Goal: Task Accomplishment & Management: Complete application form

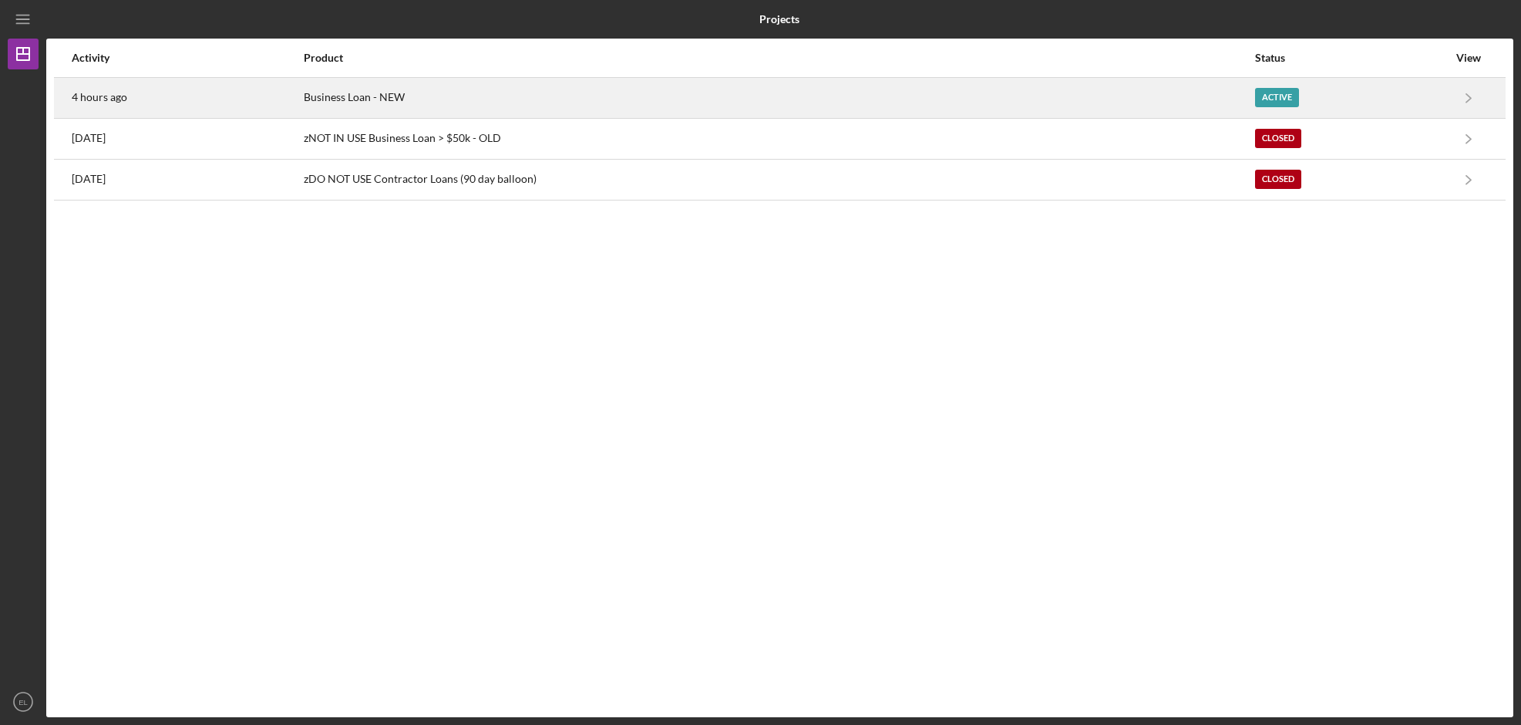
click at [1282, 96] on div "Active" at bounding box center [1277, 97] width 44 height 19
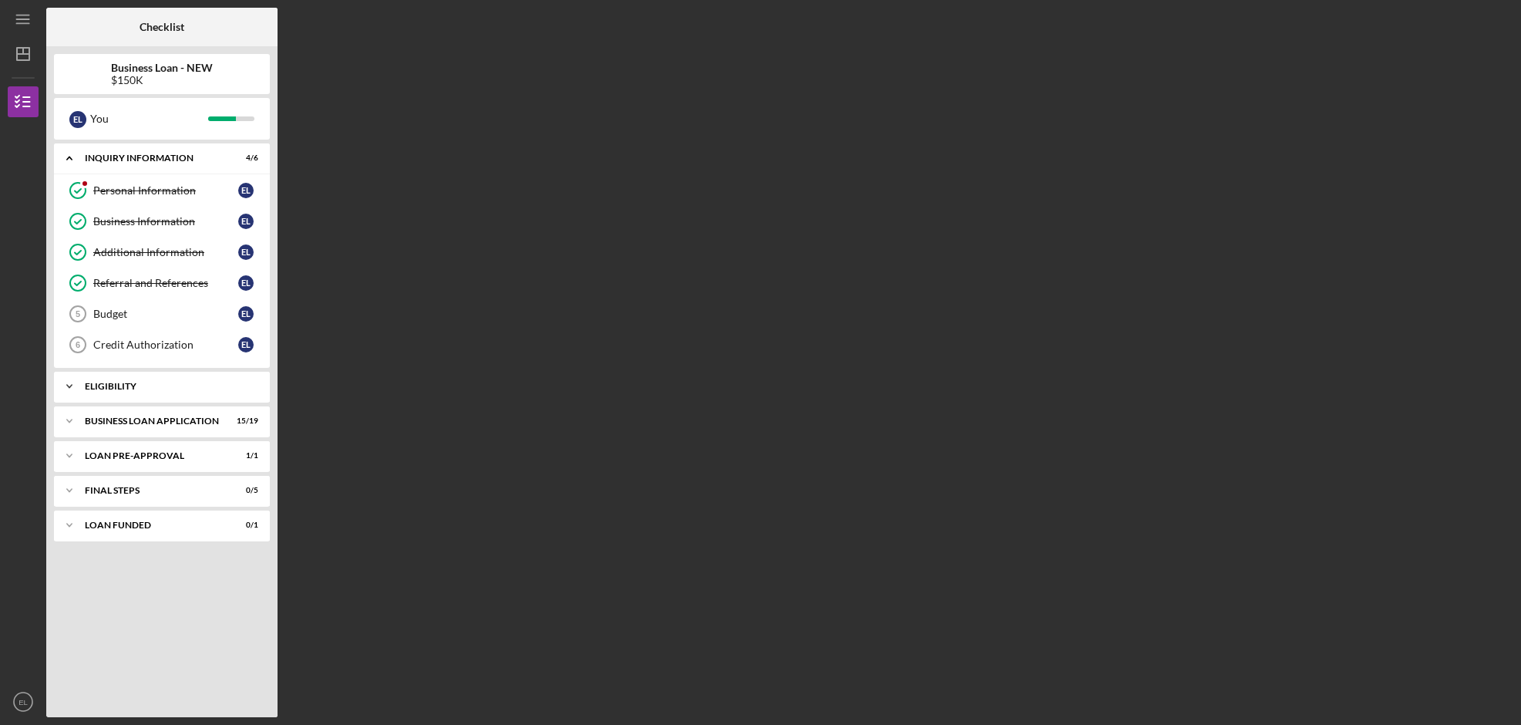
click at [111, 386] on div "ELIGIBILITY" at bounding box center [168, 386] width 166 height 9
click at [126, 458] on div "BUSINESS LOAN APPLICATION" at bounding box center [168, 460] width 166 height 9
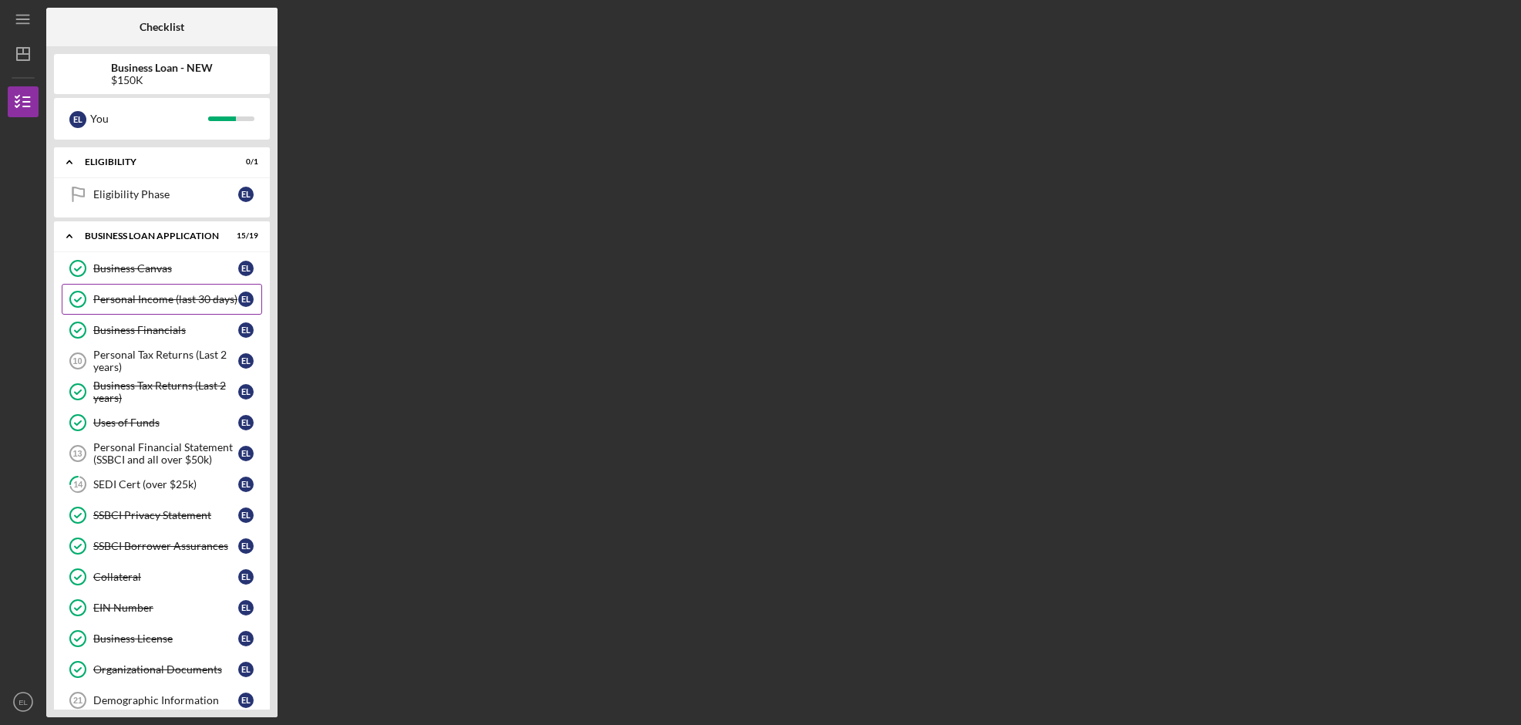
scroll to position [244, 0]
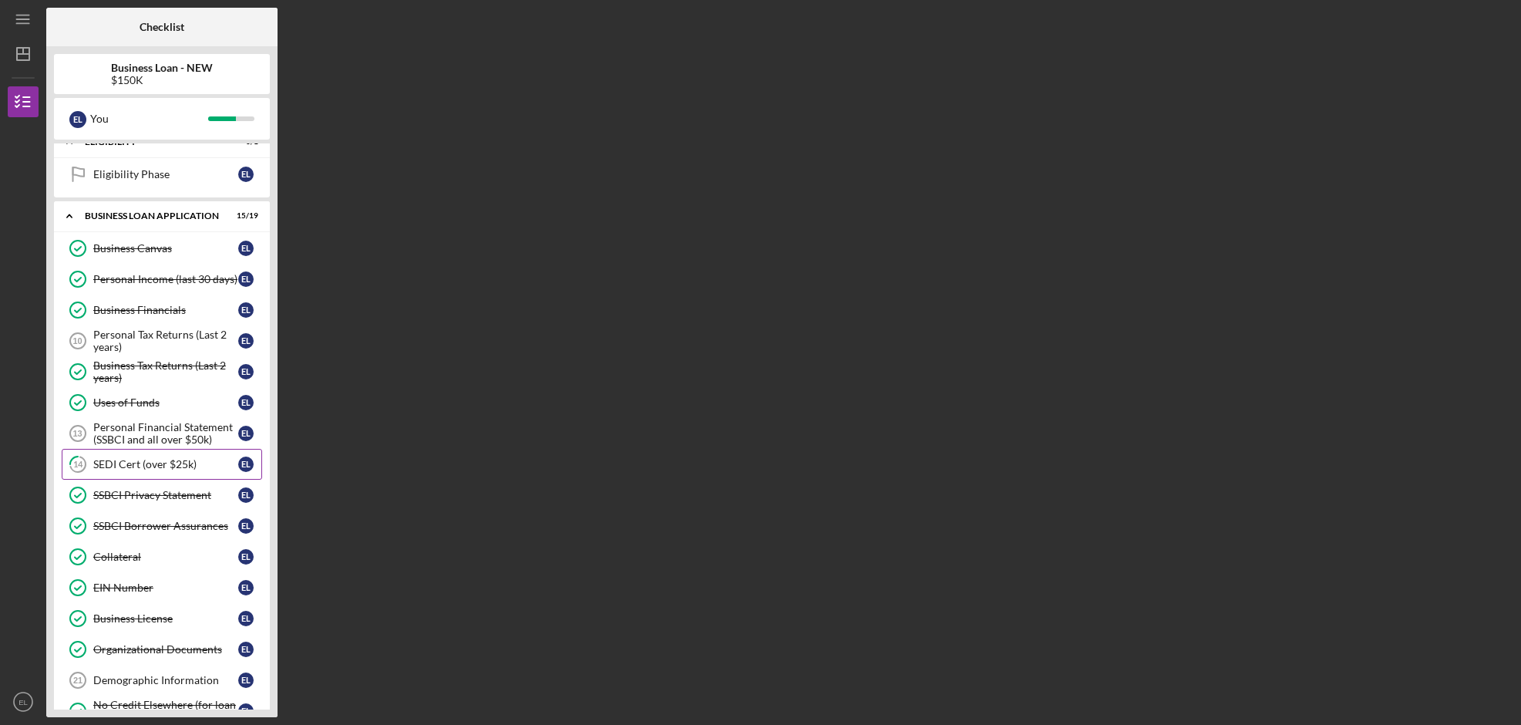
click at [156, 460] on div "SEDI Cert (over $25k)" at bounding box center [165, 464] width 145 height 12
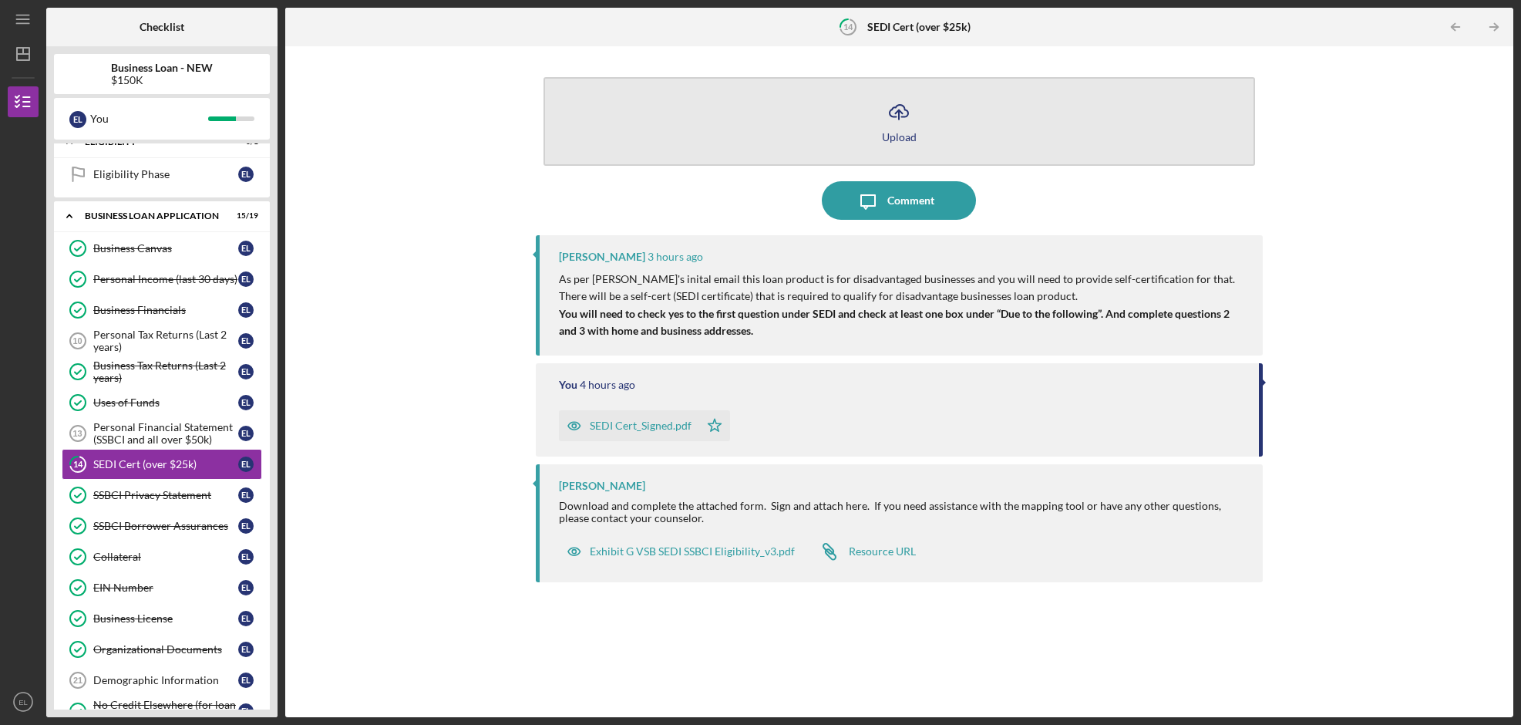
click at [906, 126] on icon "Icon/Upload" at bounding box center [899, 112] width 39 height 39
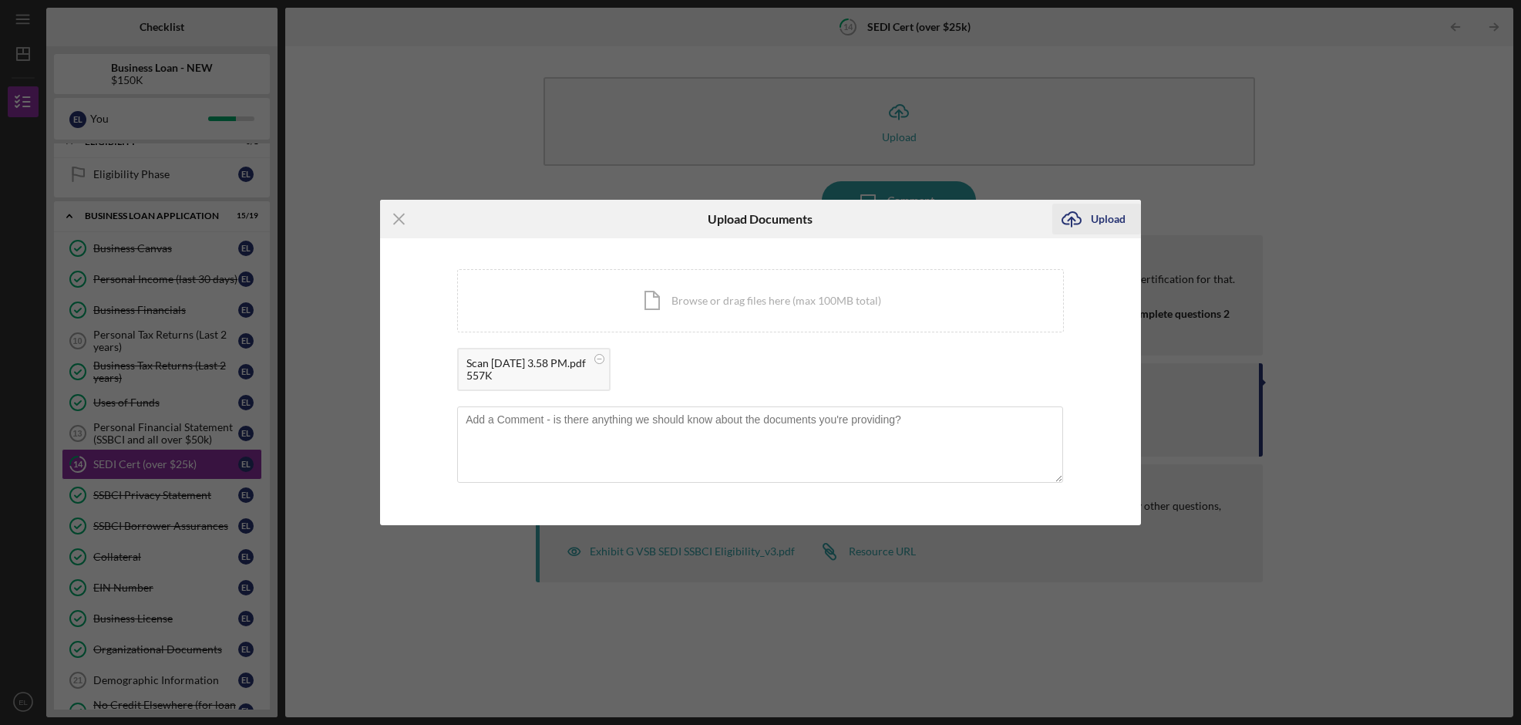
click at [1093, 219] on div "Upload" at bounding box center [1108, 219] width 35 height 31
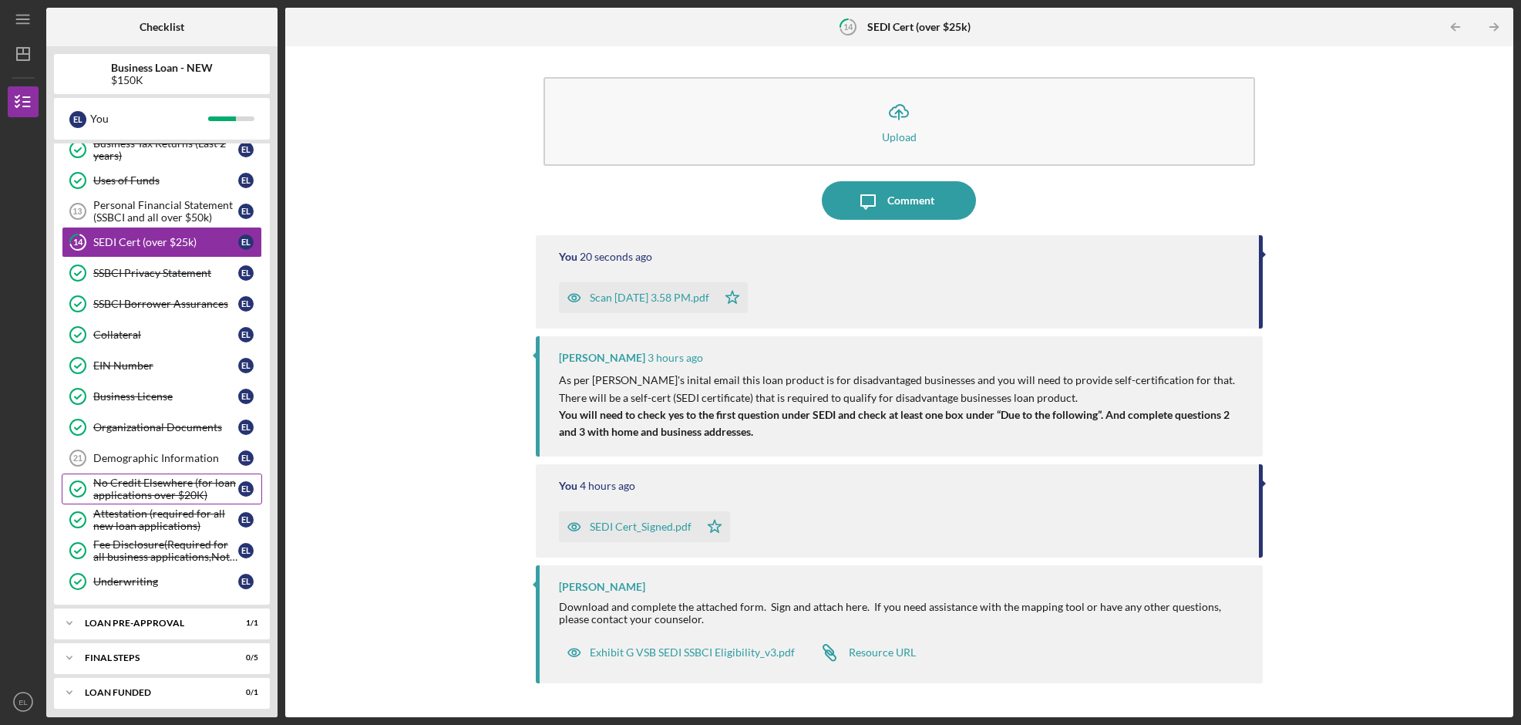
scroll to position [471, 0]
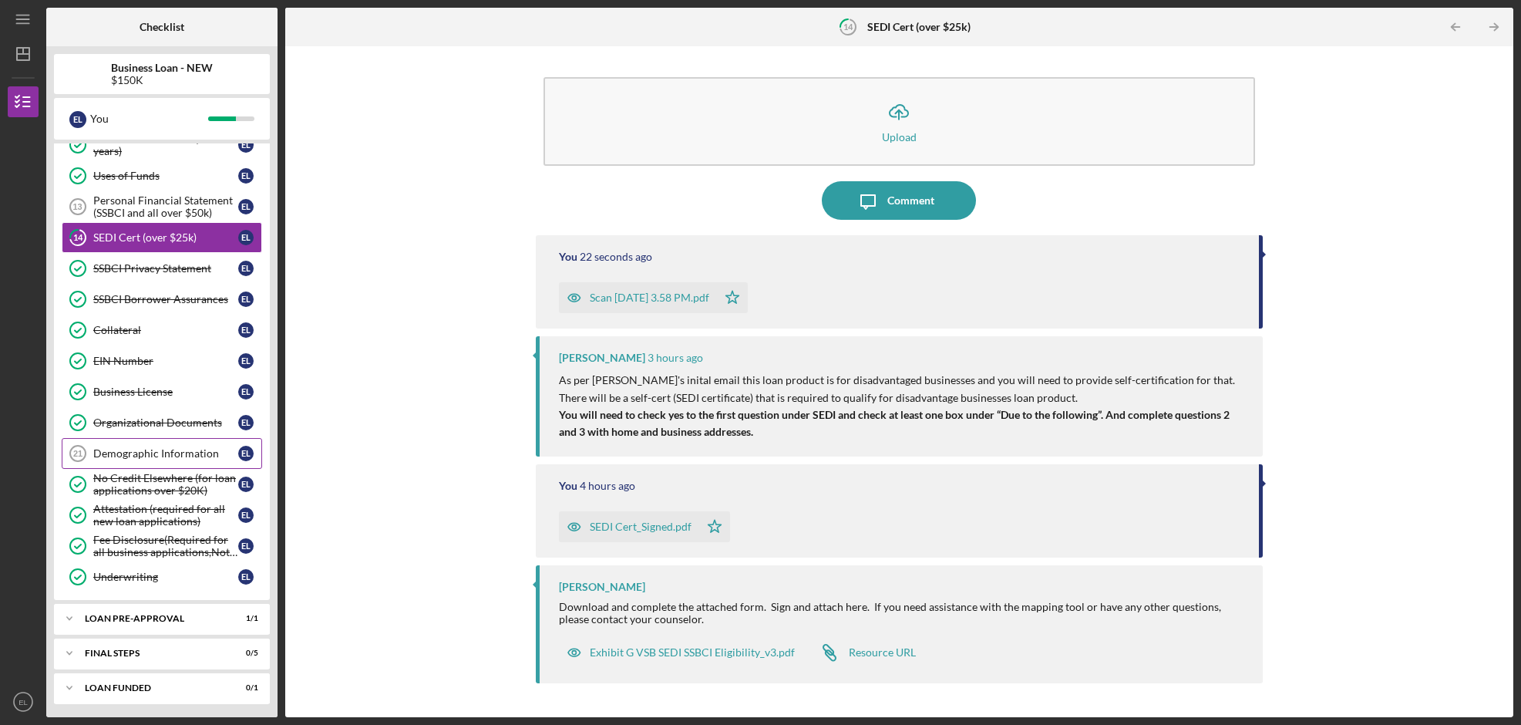
click at [135, 457] on div "Demographic Information" at bounding box center [165, 453] width 145 height 12
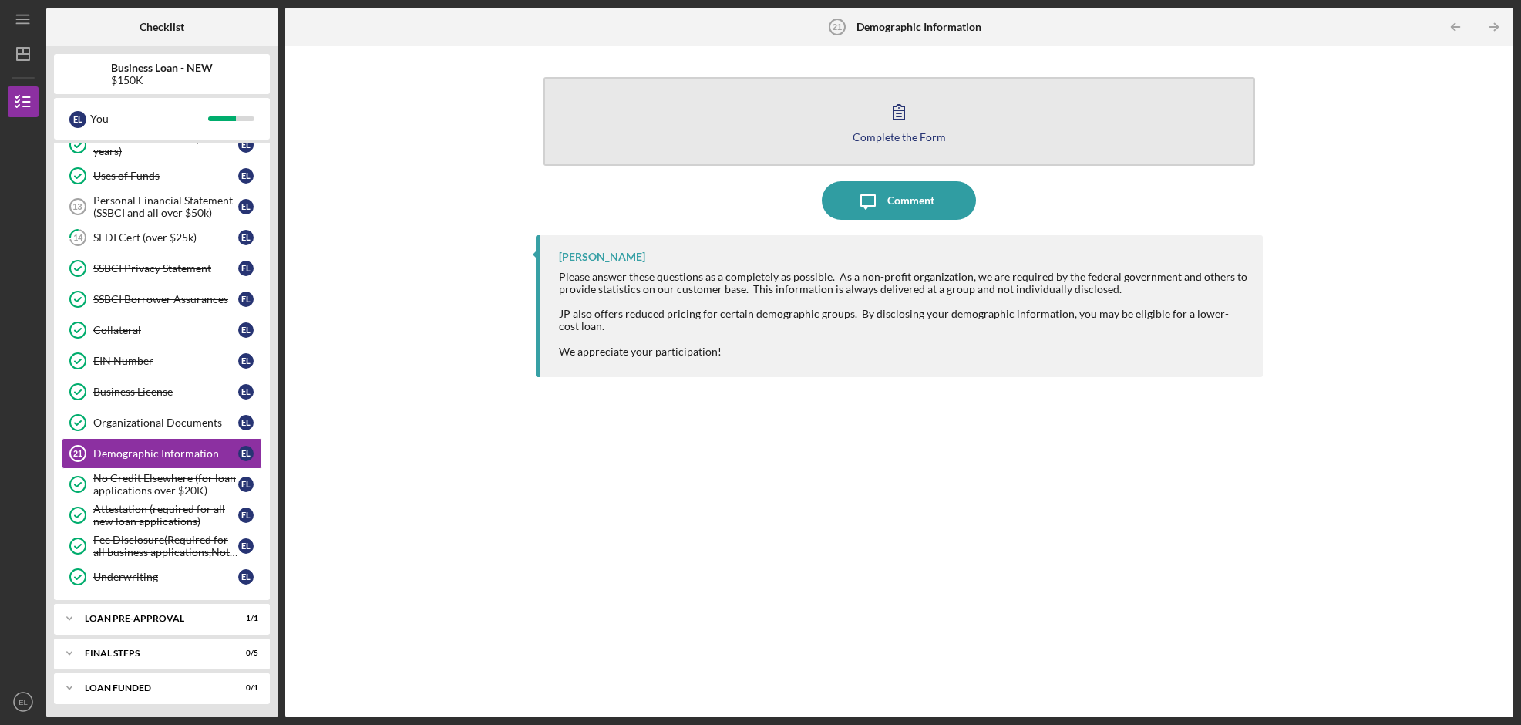
click at [916, 127] on icon "button" at bounding box center [899, 112] width 39 height 39
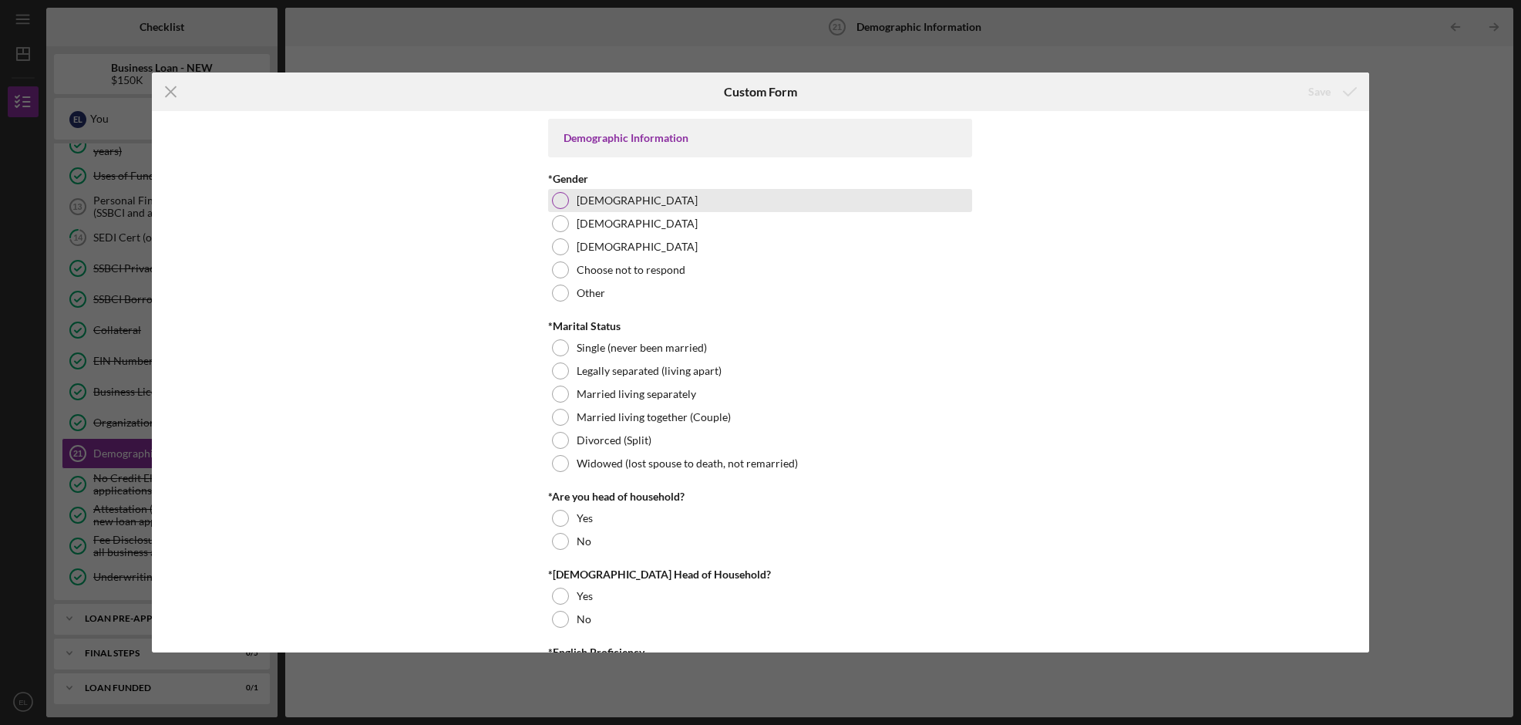
click at [564, 196] on div at bounding box center [560, 200] width 17 height 17
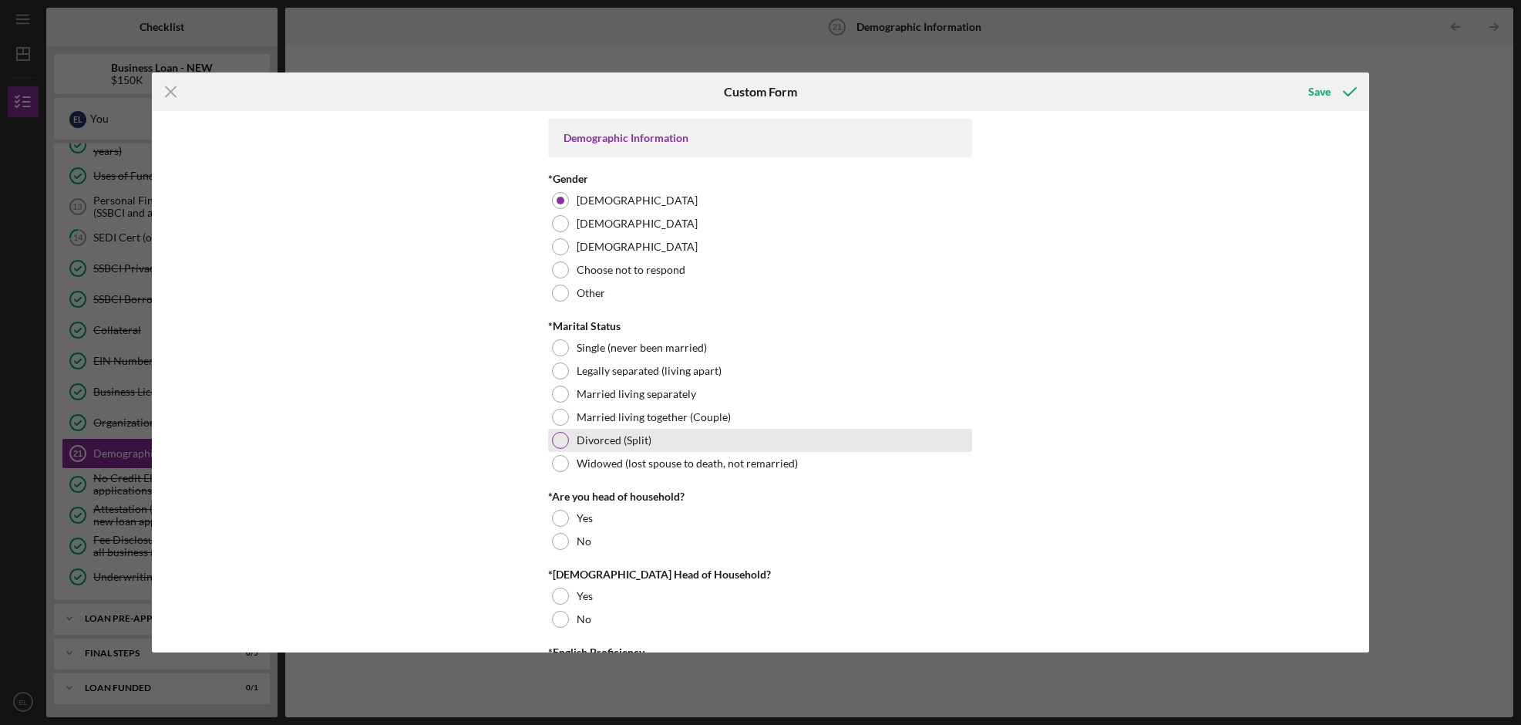
click at [561, 438] on div at bounding box center [560, 440] width 17 height 17
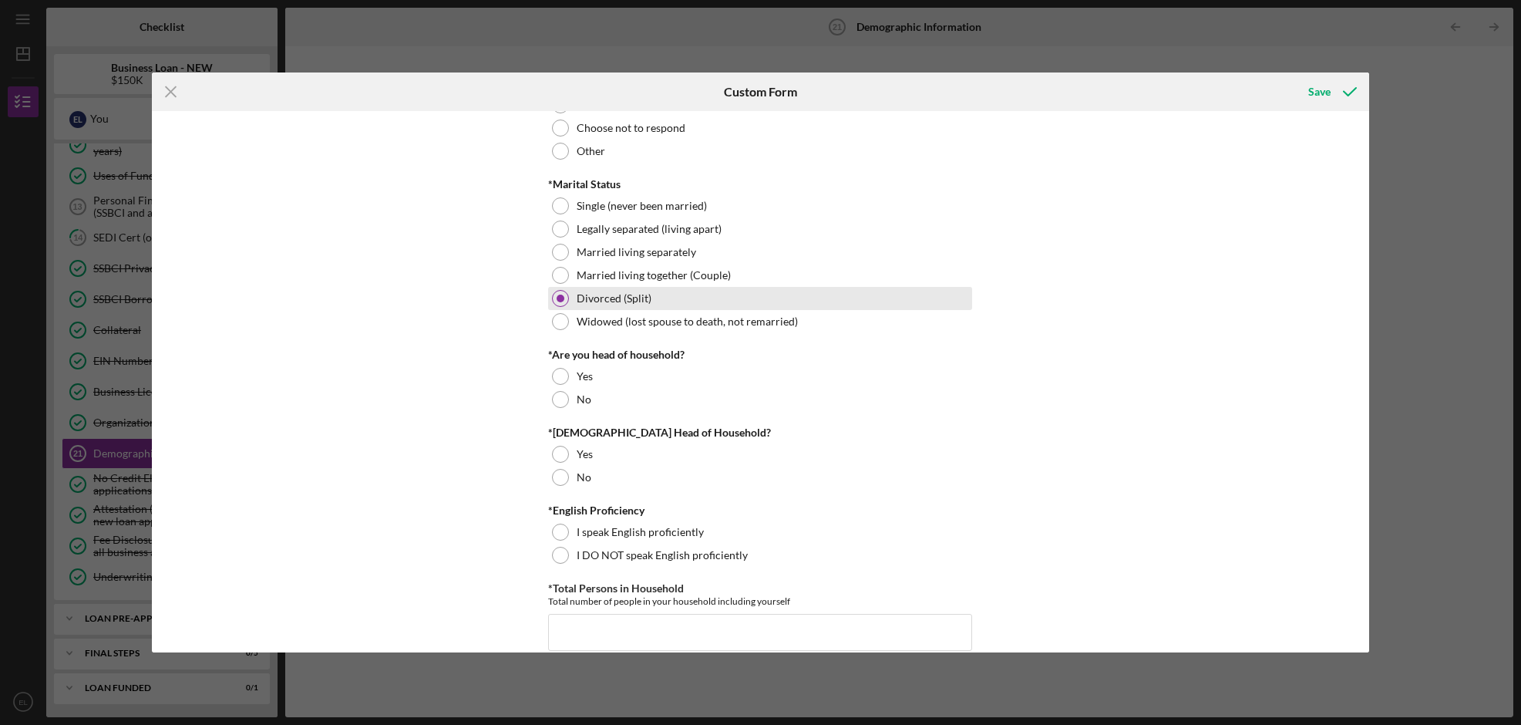
scroll to position [165, 0]
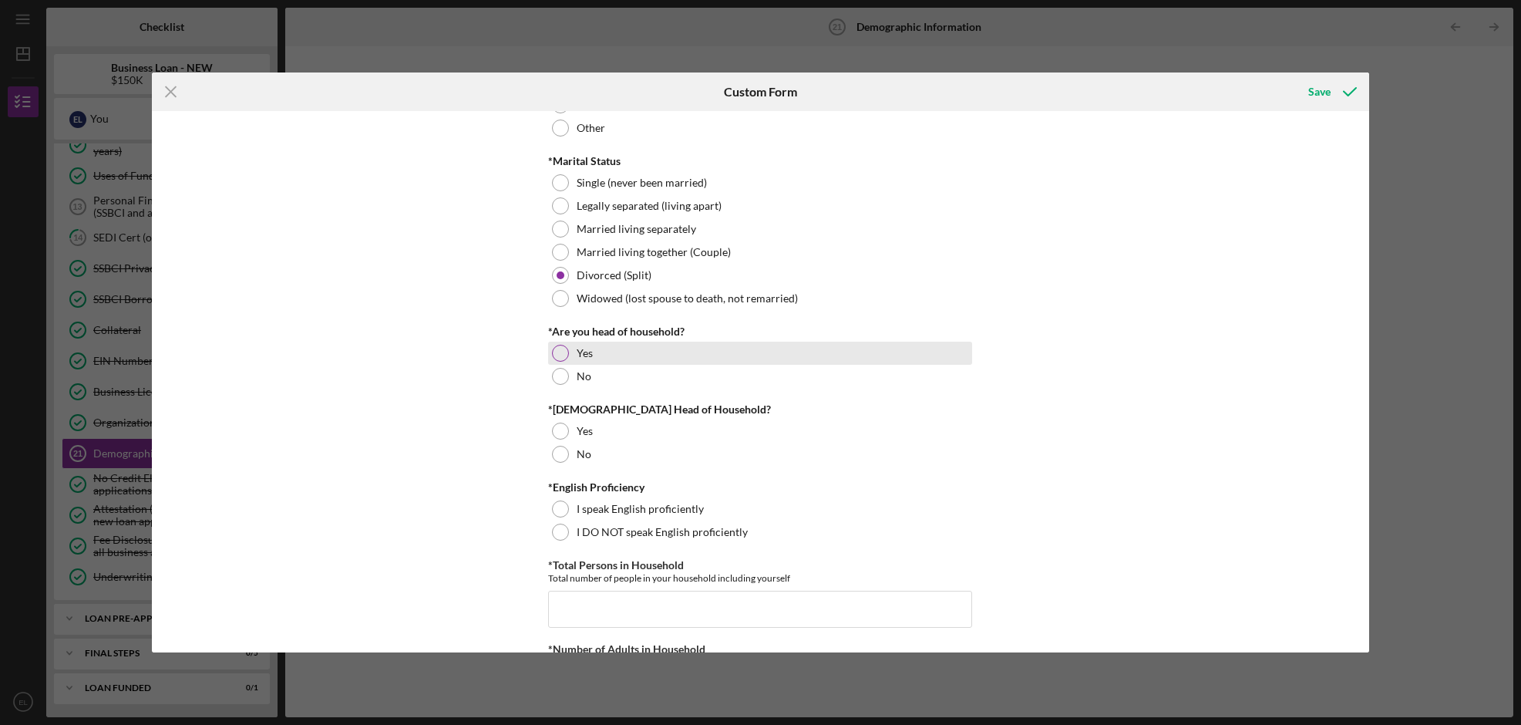
drag, startPoint x: 558, startPoint y: 349, endPoint x: 564, endPoint y: 357, distance: 10.4
click at [558, 349] on div at bounding box center [560, 353] width 17 height 17
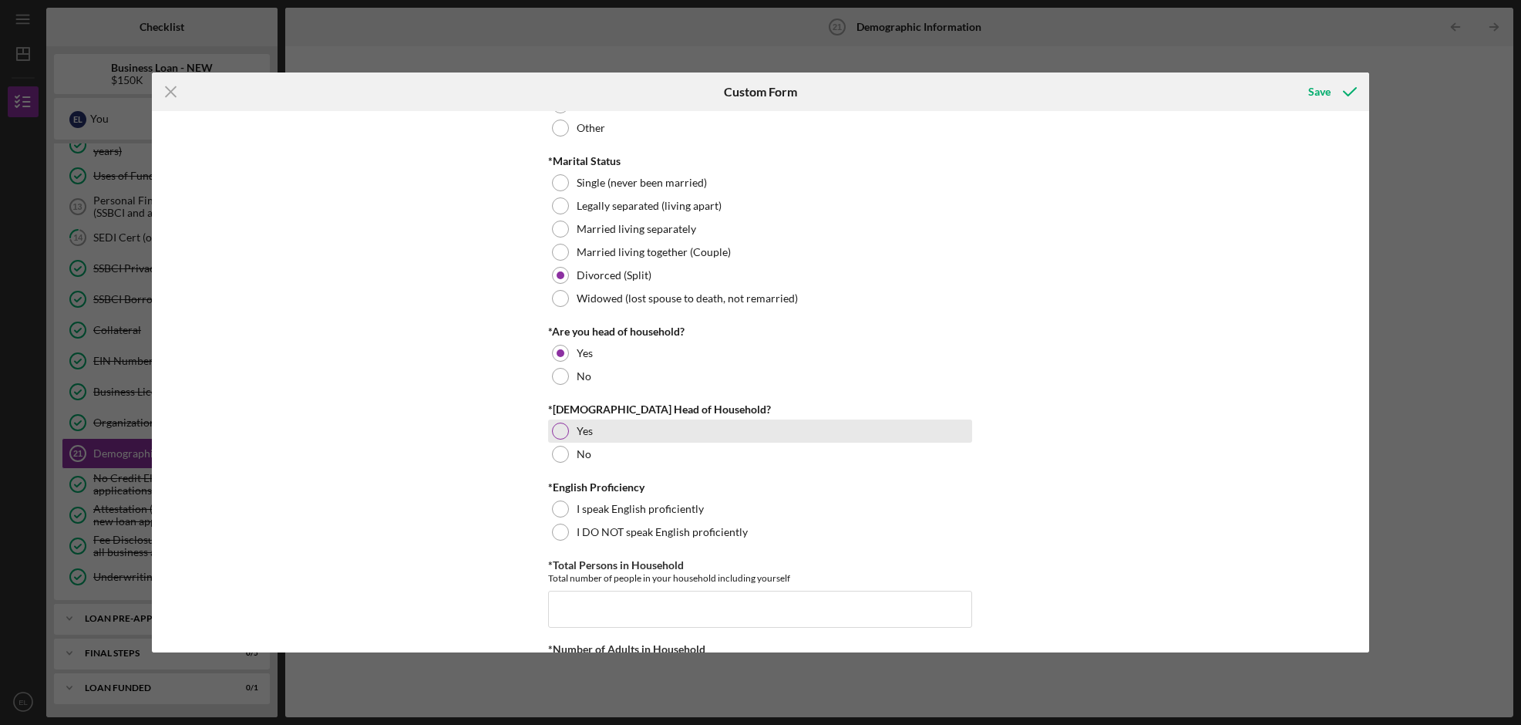
drag, startPoint x: 556, startPoint y: 438, endPoint x: 584, endPoint y: 436, distance: 27.9
click at [557, 438] on div at bounding box center [560, 431] width 17 height 17
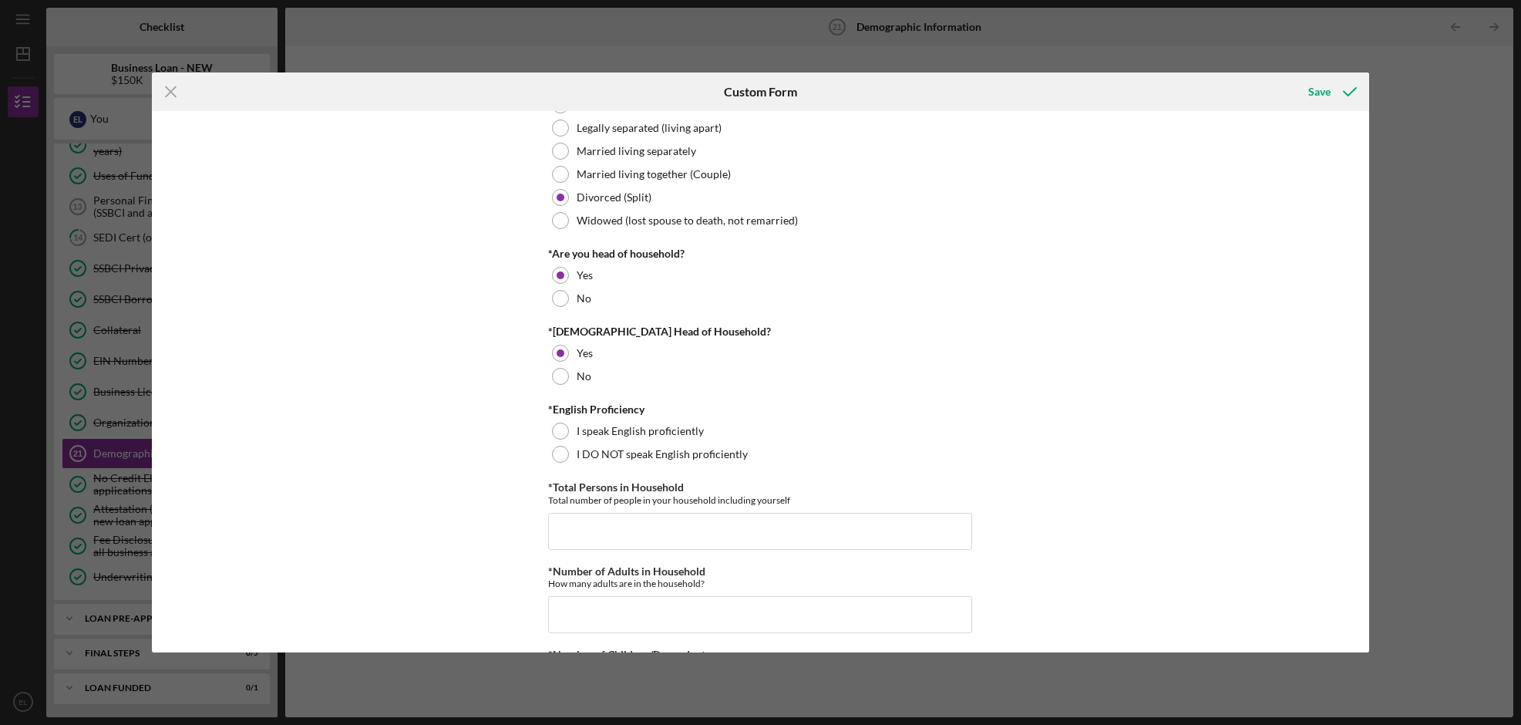
scroll to position [397, 0]
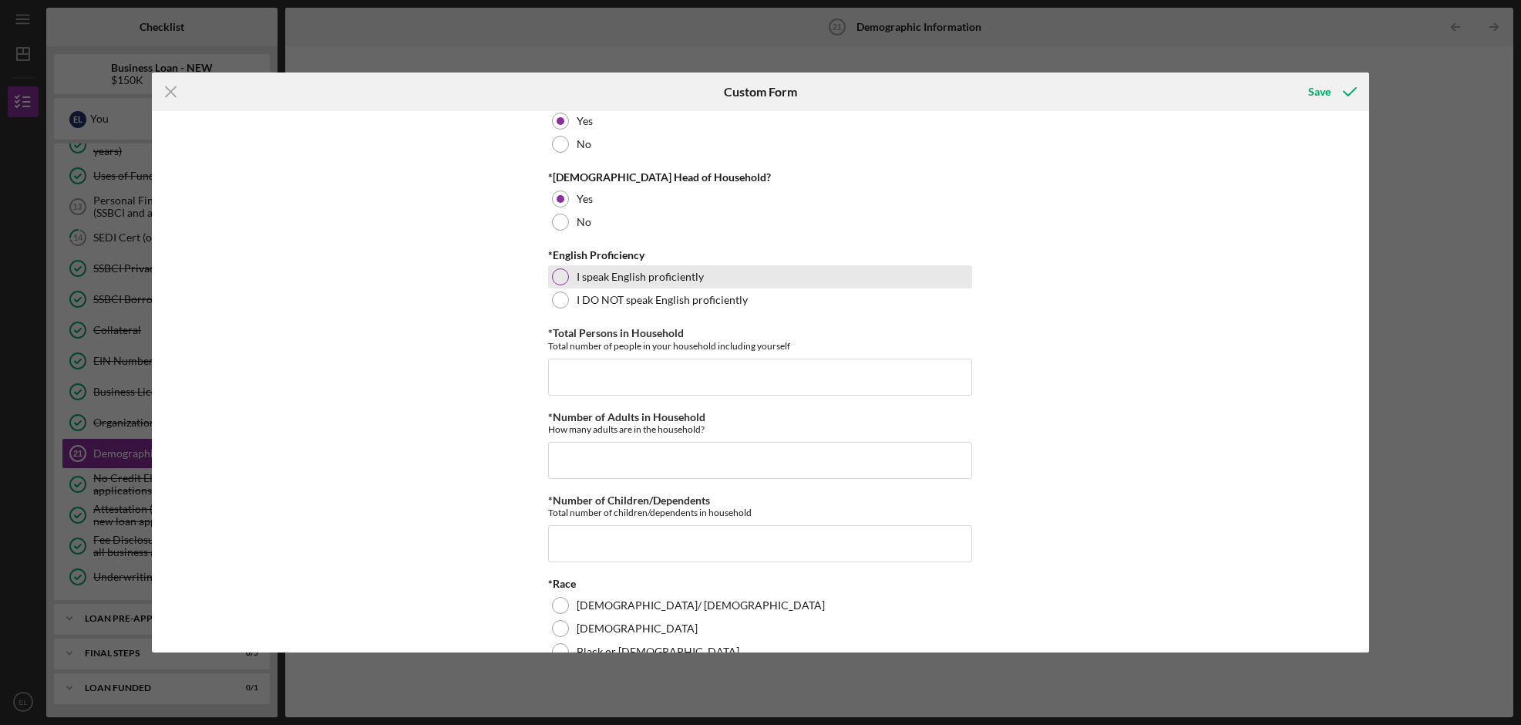
click at [568, 280] on div "I speak English proficiently" at bounding box center [760, 276] width 424 height 23
click at [603, 367] on input "*Total Persons in Household" at bounding box center [760, 377] width 424 height 37
type input "4"
click at [595, 462] on input "*Number of Adults in Household" at bounding box center [760, 460] width 424 height 37
type input "1"
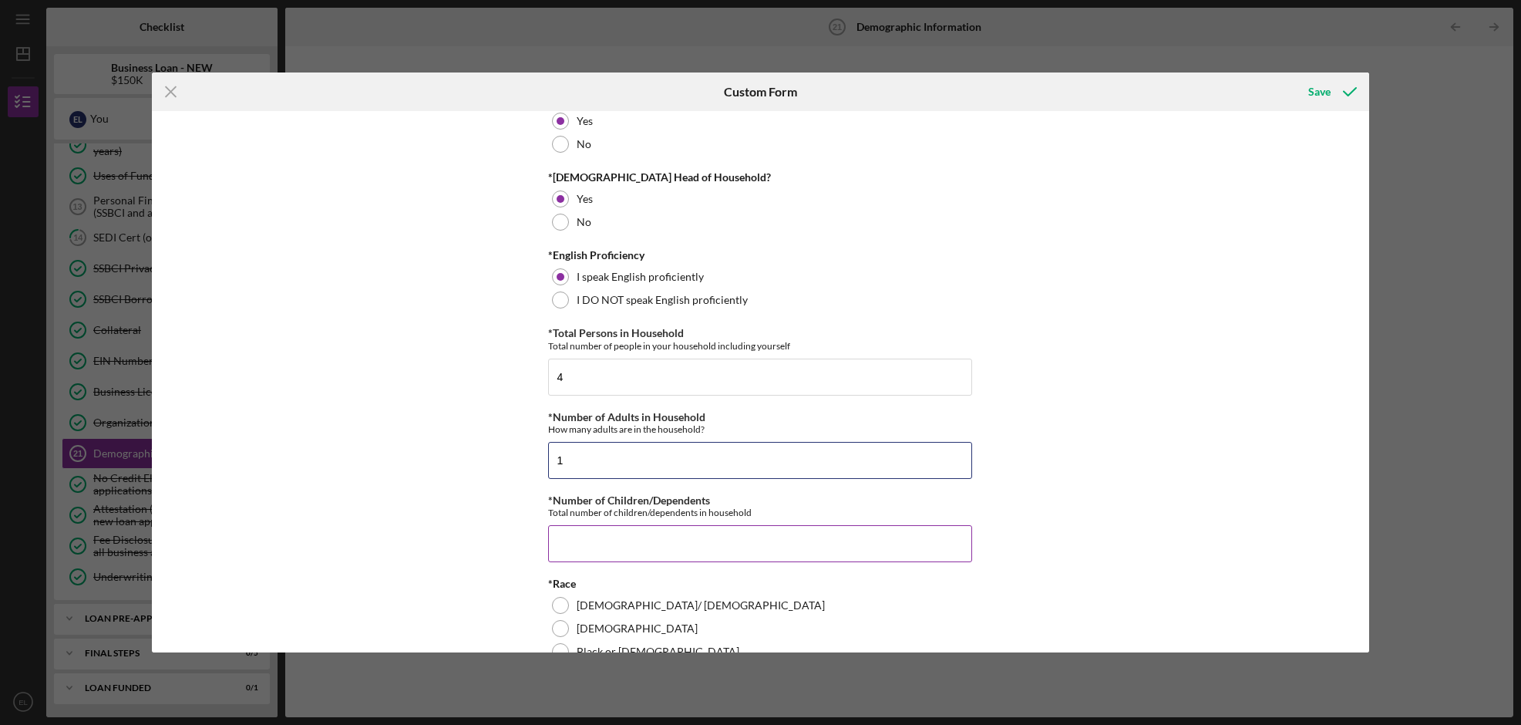
scroll to position [534, 0]
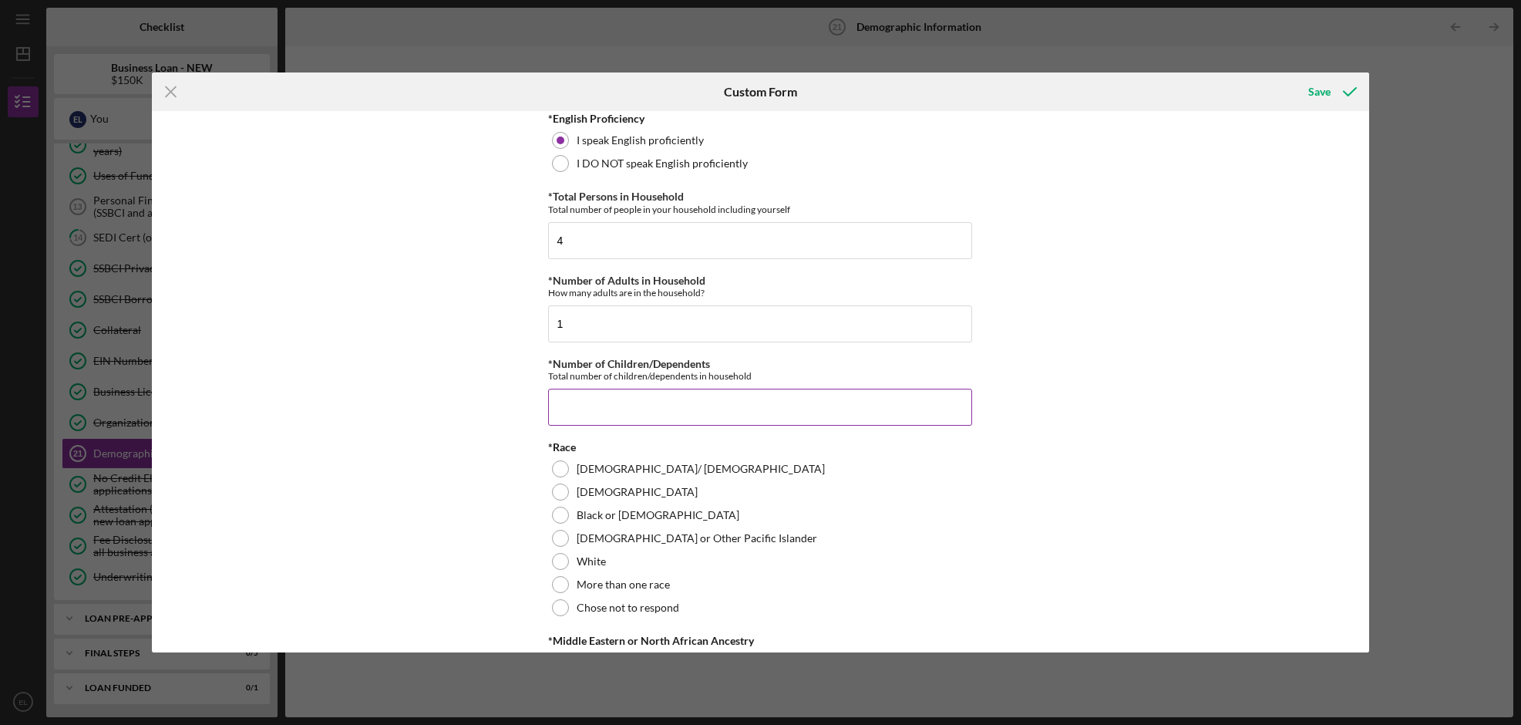
click at [592, 418] on input "*Number of Children/Dependents" at bounding box center [760, 407] width 424 height 37
type input "4"
click at [559, 511] on div at bounding box center [560, 515] width 17 height 17
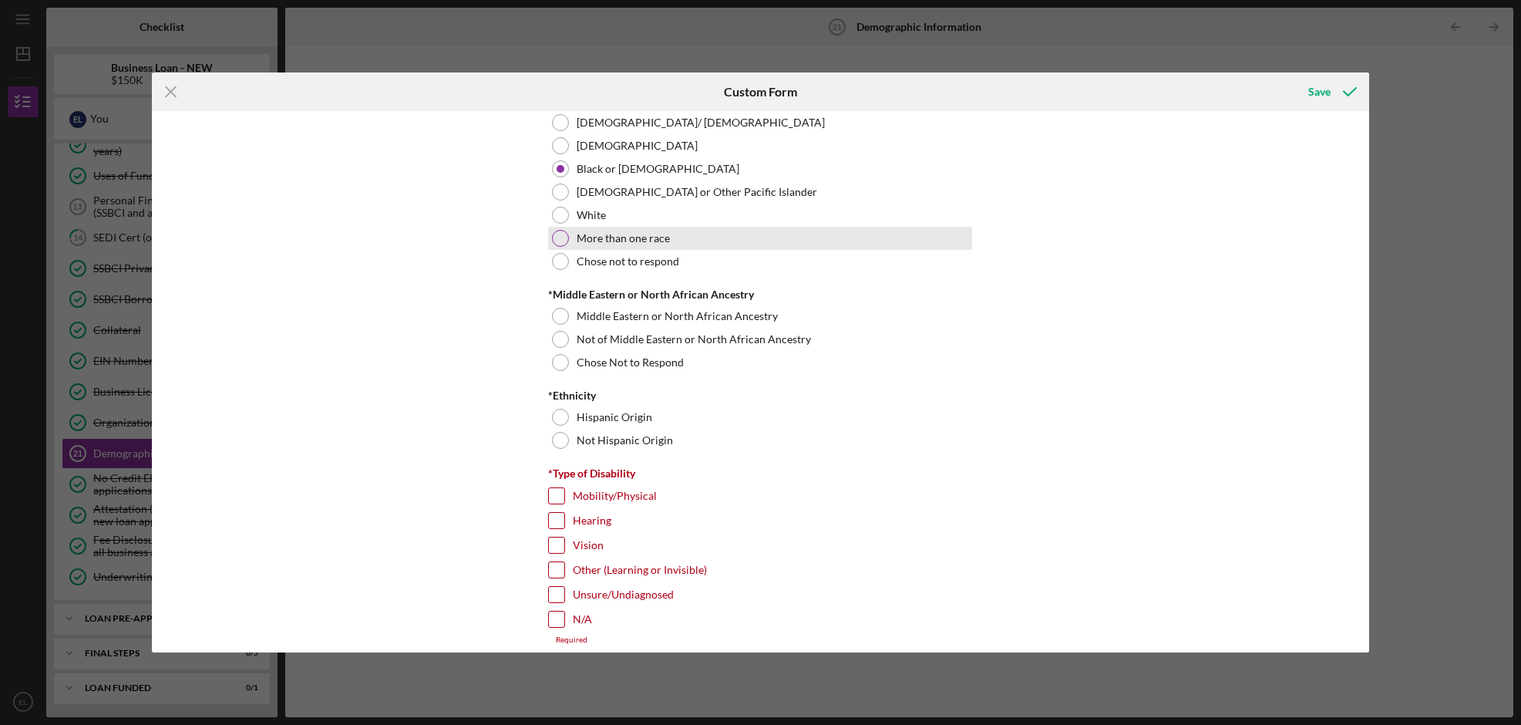
scroll to position [909, 0]
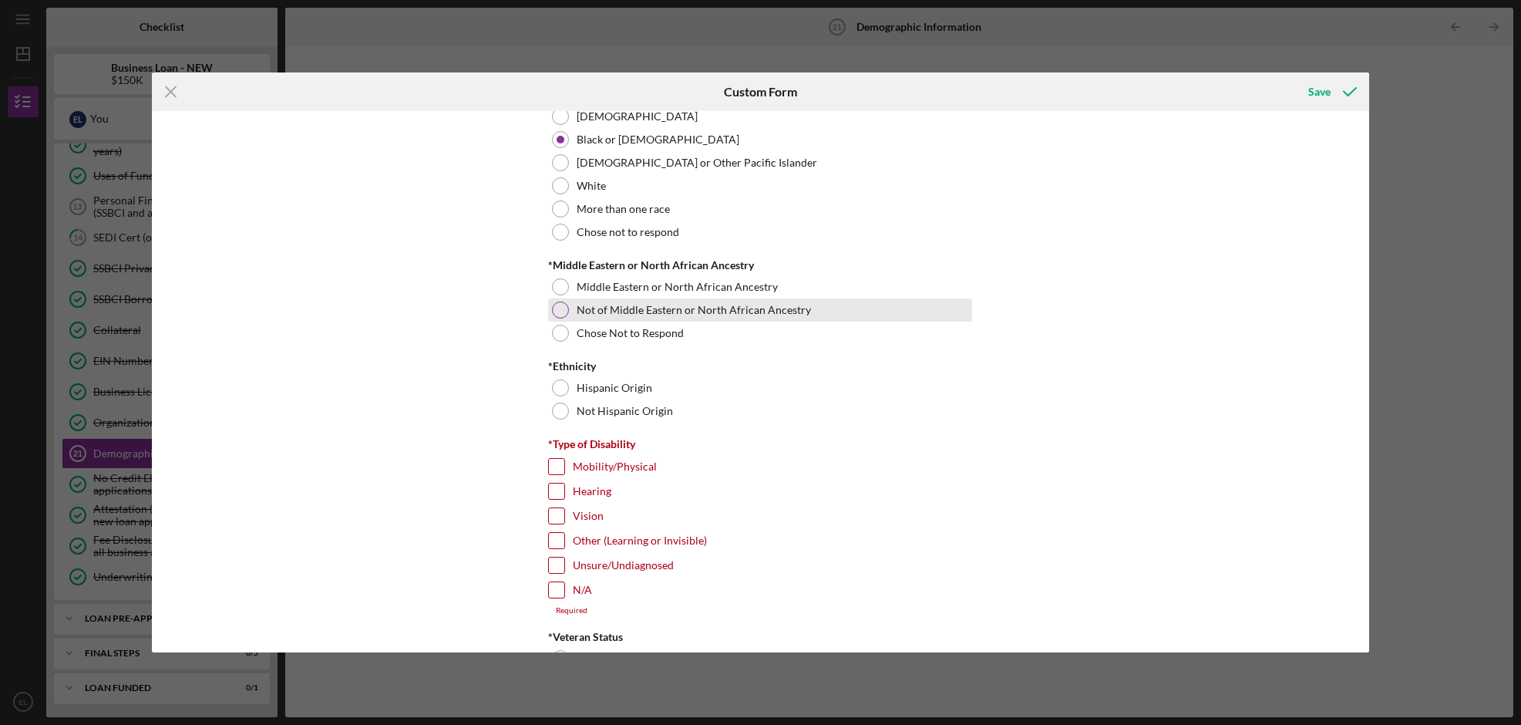
click at [600, 312] on label "Not of Middle Eastern or North African Ancestry" at bounding box center [694, 310] width 234 height 12
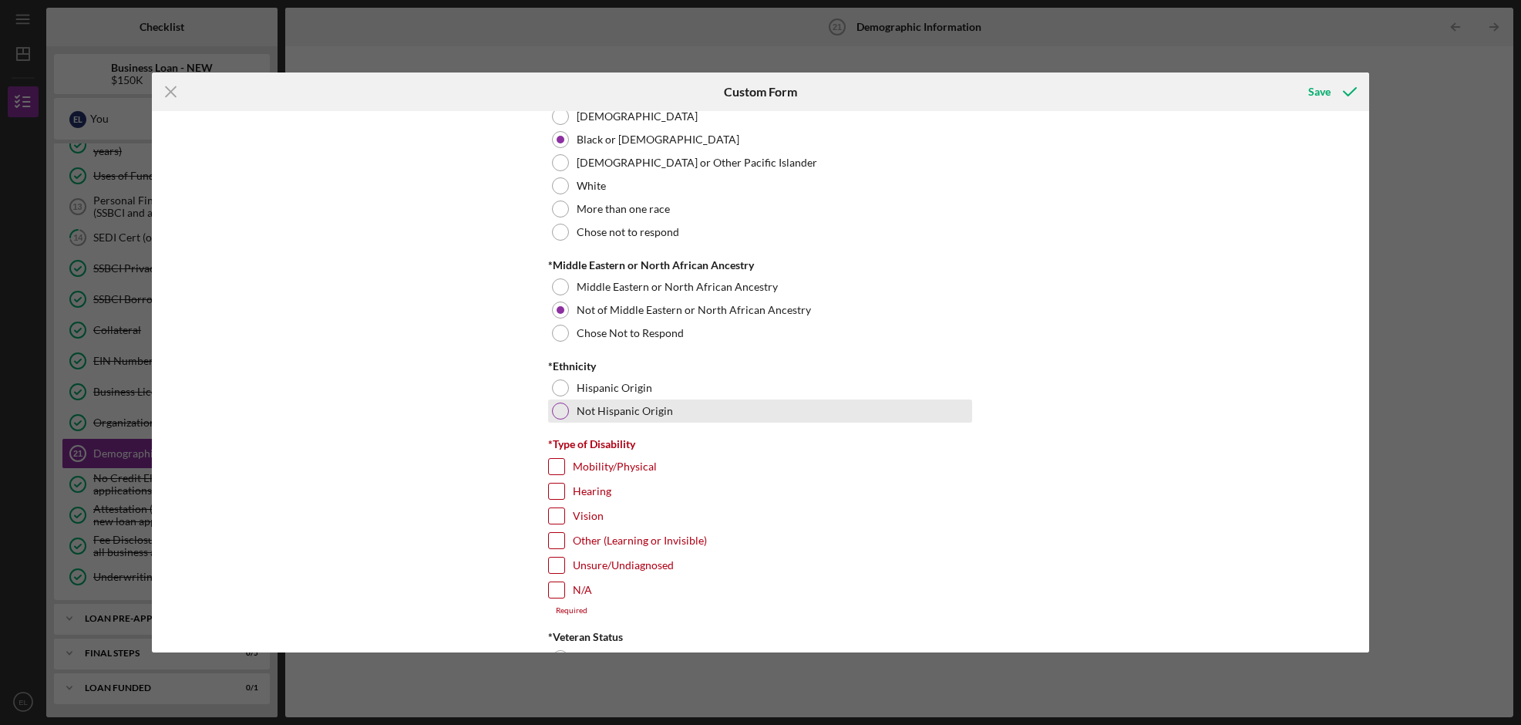
click at [563, 414] on div at bounding box center [560, 411] width 17 height 17
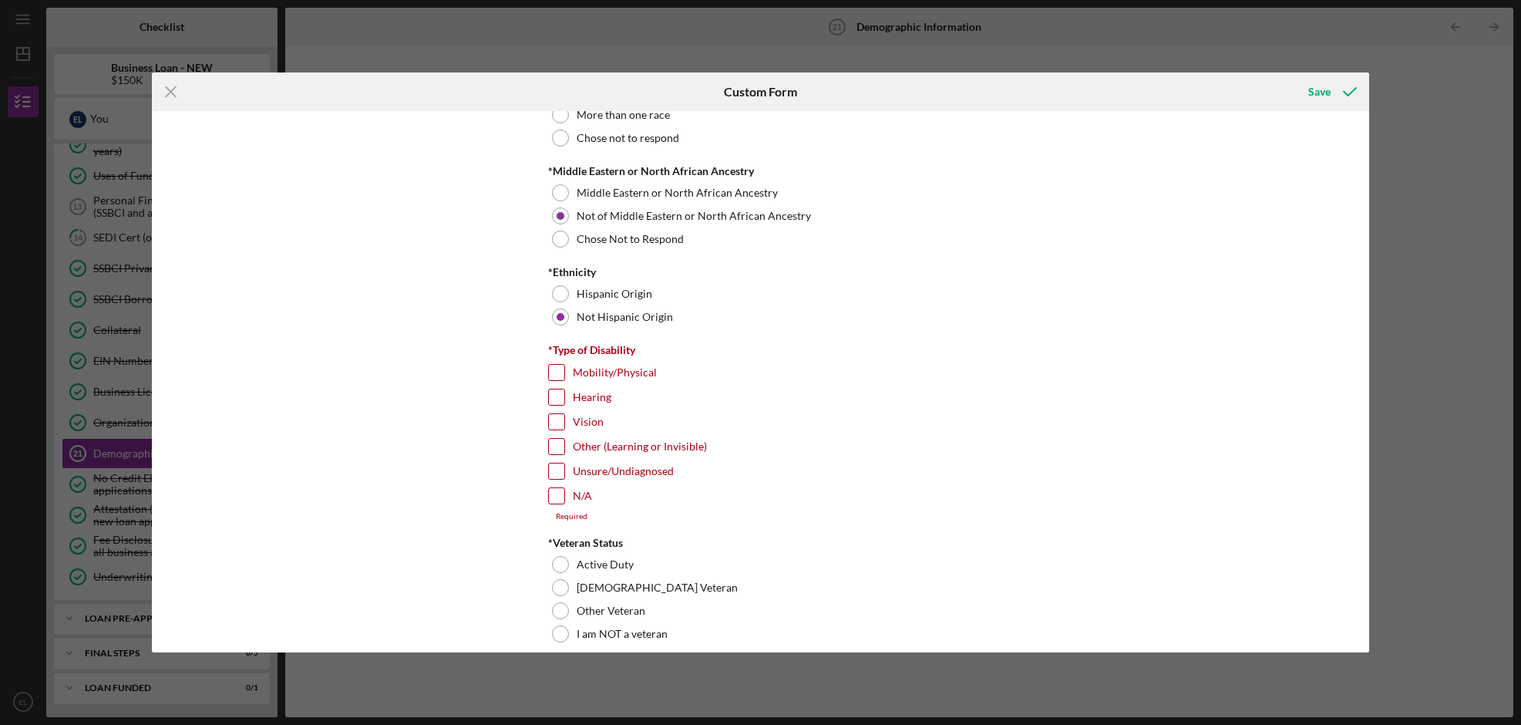
scroll to position [1122, 0]
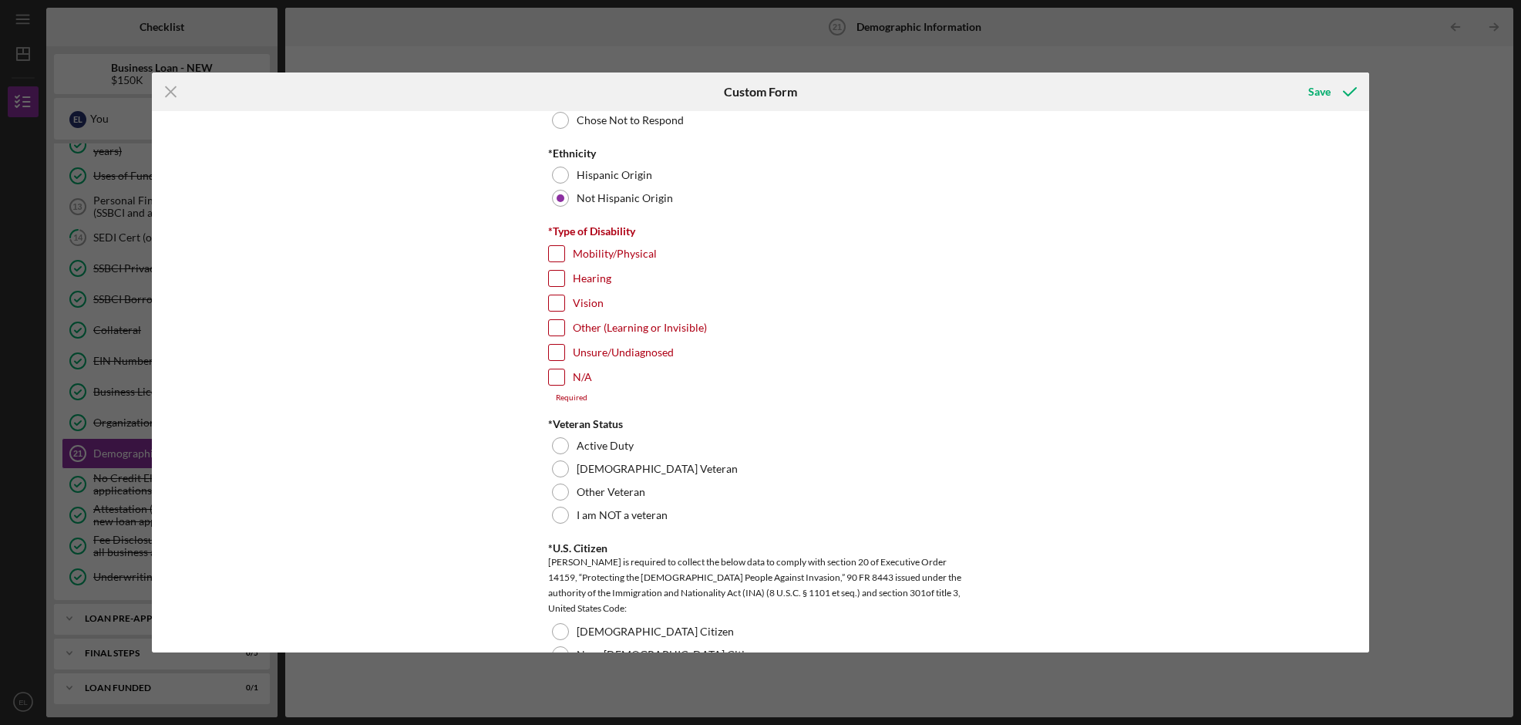
click at [554, 380] on input "N/A" at bounding box center [556, 376] width 15 height 15
checkbox input "true"
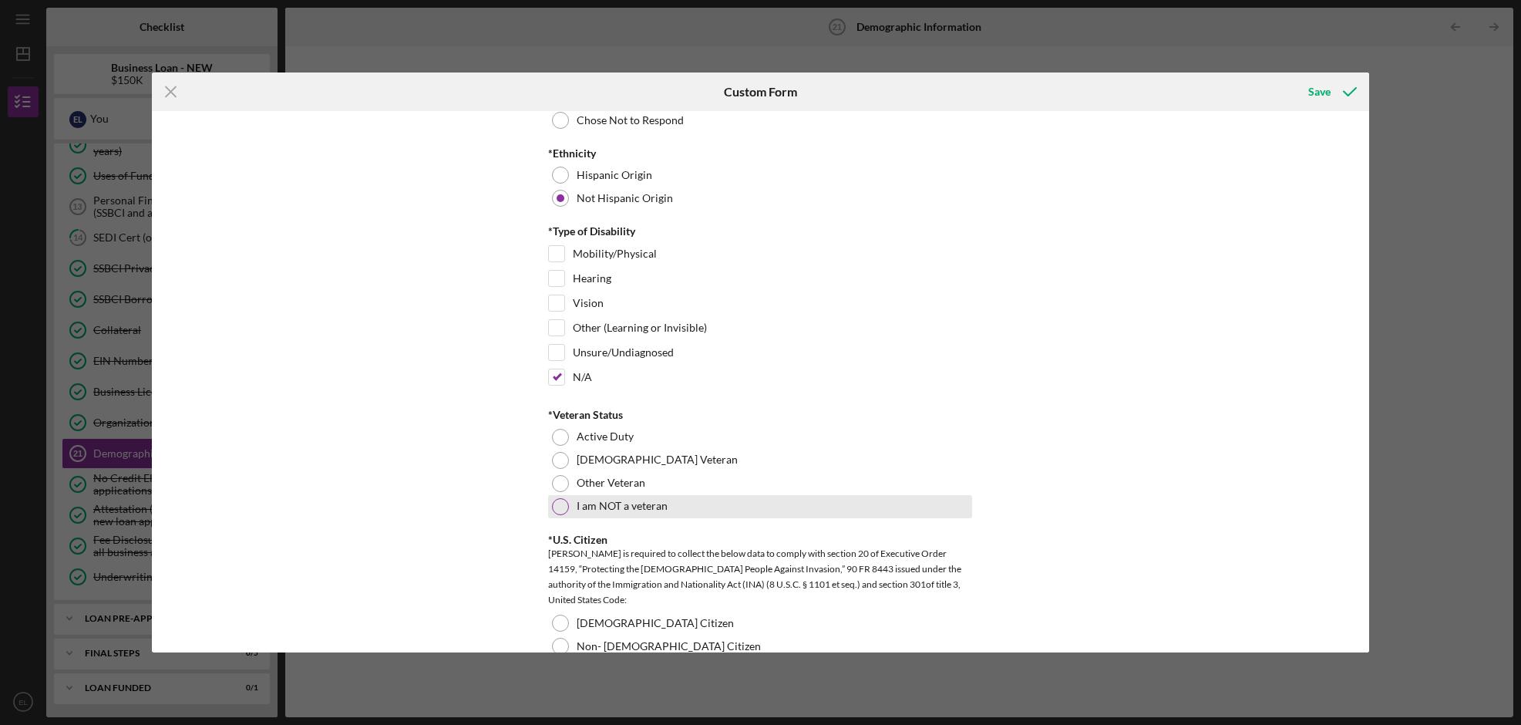
drag, startPoint x: 571, startPoint y: 507, endPoint x: 650, endPoint y: 503, distance: 79.5
click at [571, 507] on div "I am NOT a veteran" at bounding box center [760, 506] width 424 height 23
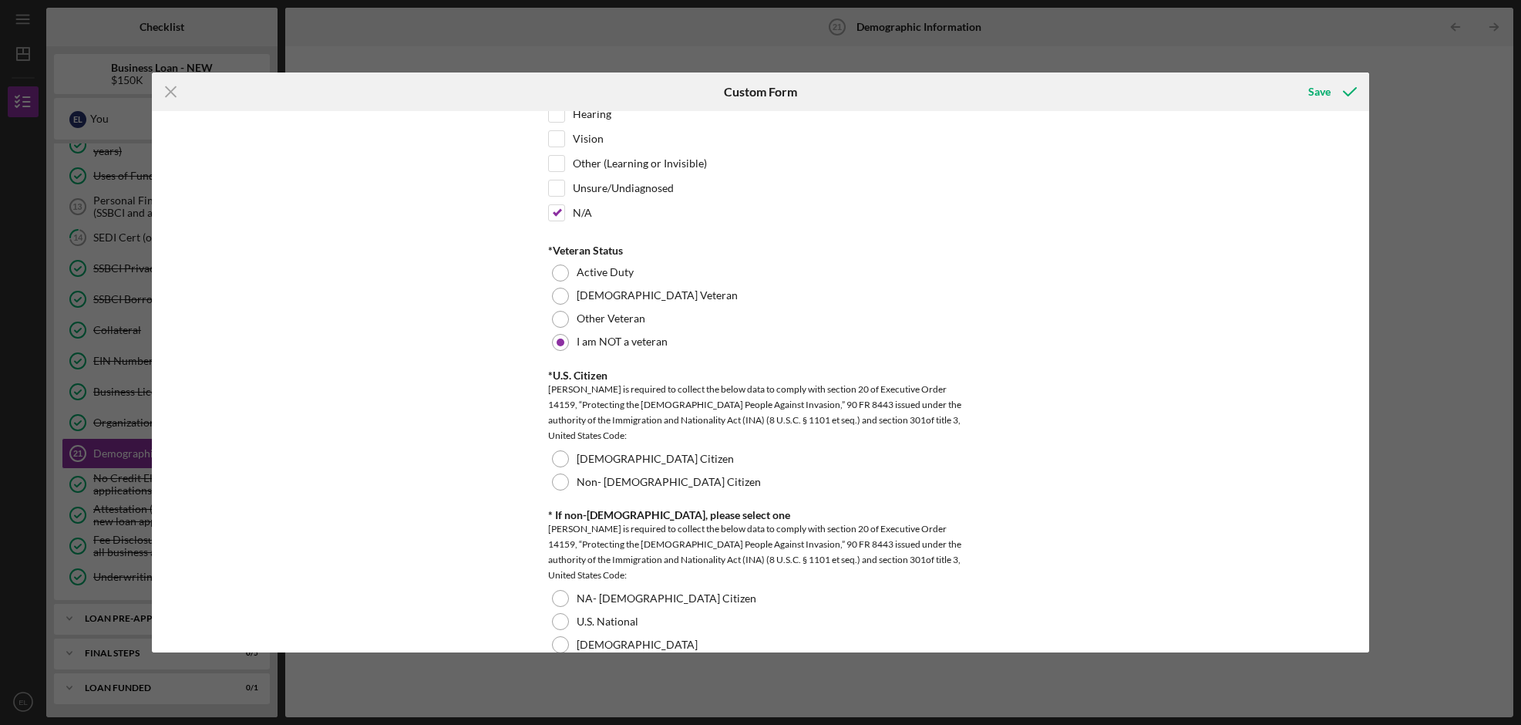
scroll to position [1348, 0]
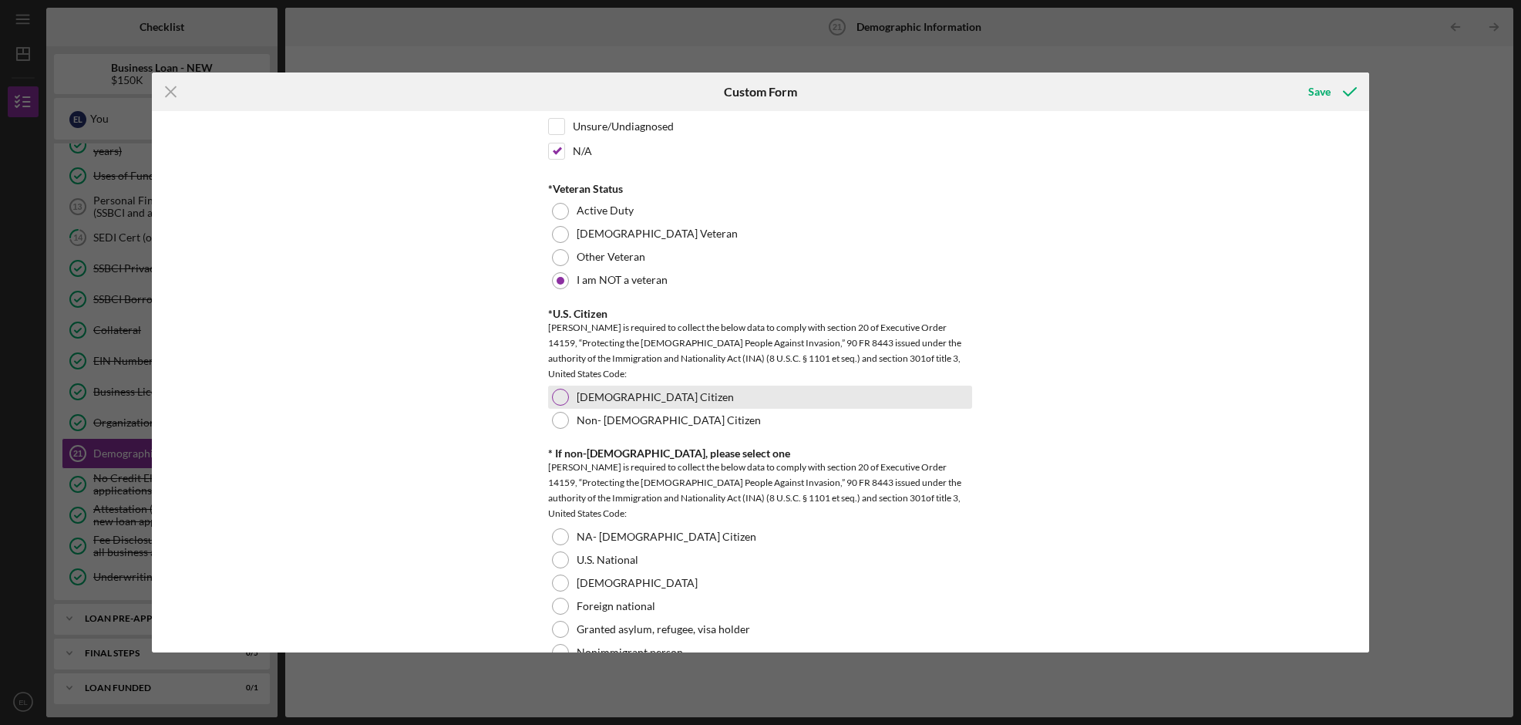
click at [682, 405] on div "[DEMOGRAPHIC_DATA] Citizen" at bounding box center [760, 397] width 424 height 23
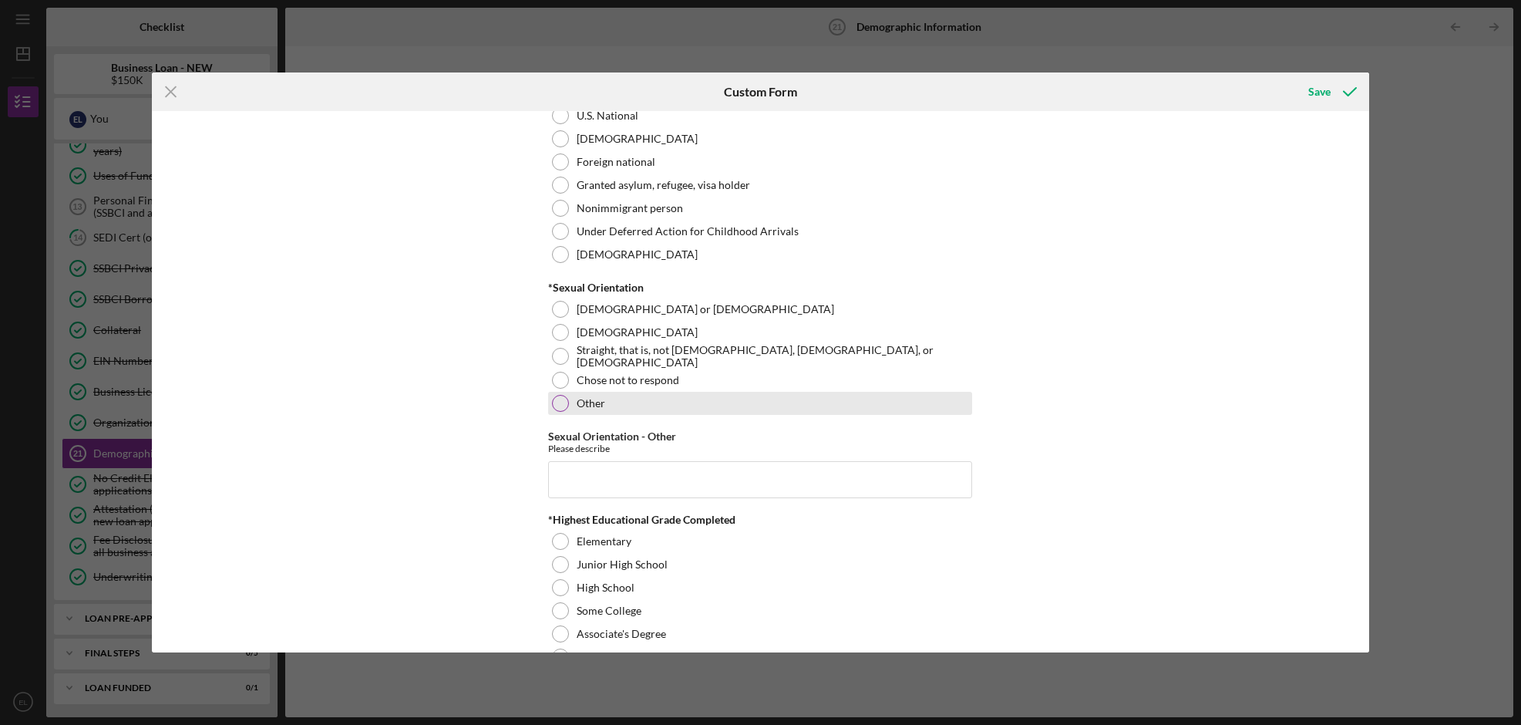
scroll to position [1807, 0]
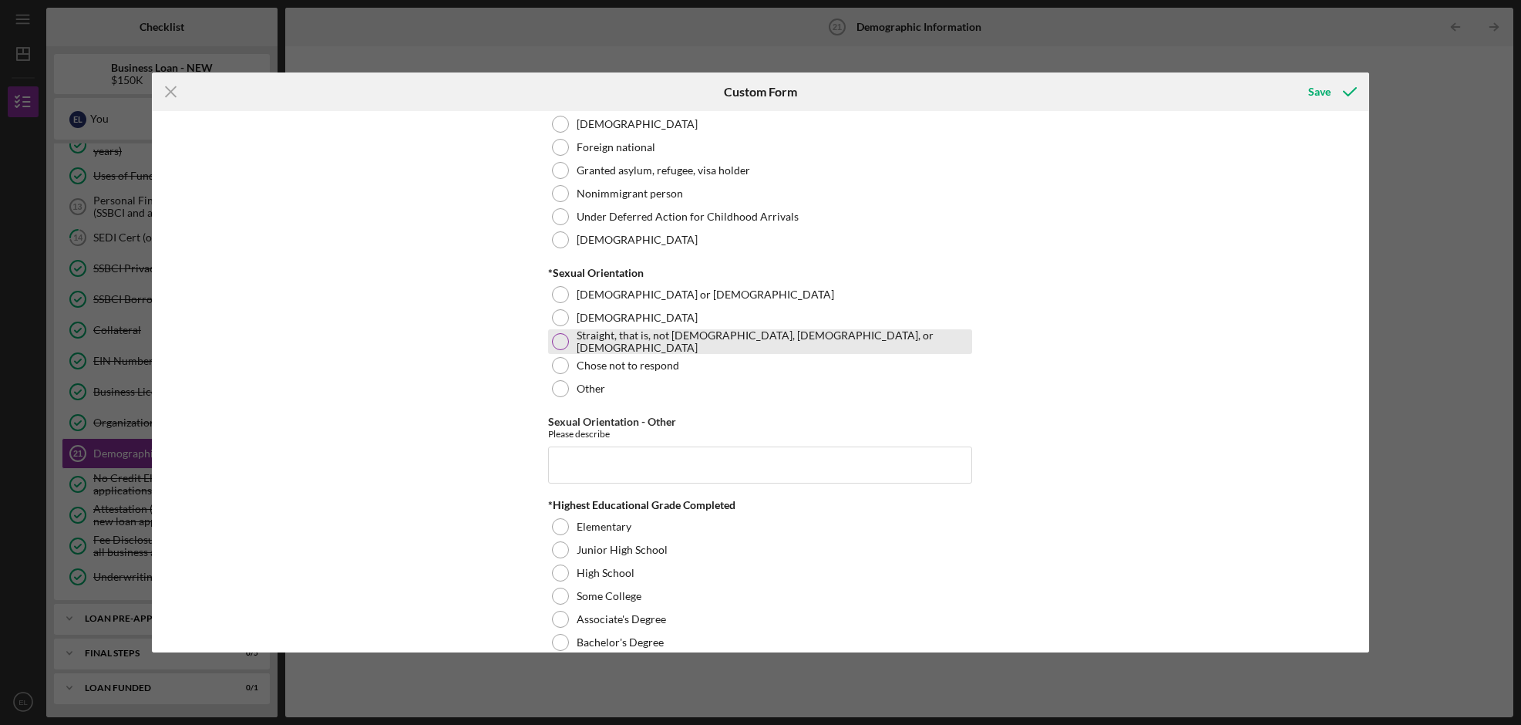
click at [637, 342] on label "Straight, that is, not [DEMOGRAPHIC_DATA], [DEMOGRAPHIC_DATA], or [DEMOGRAPHIC_…" at bounding box center [773, 341] width 392 height 25
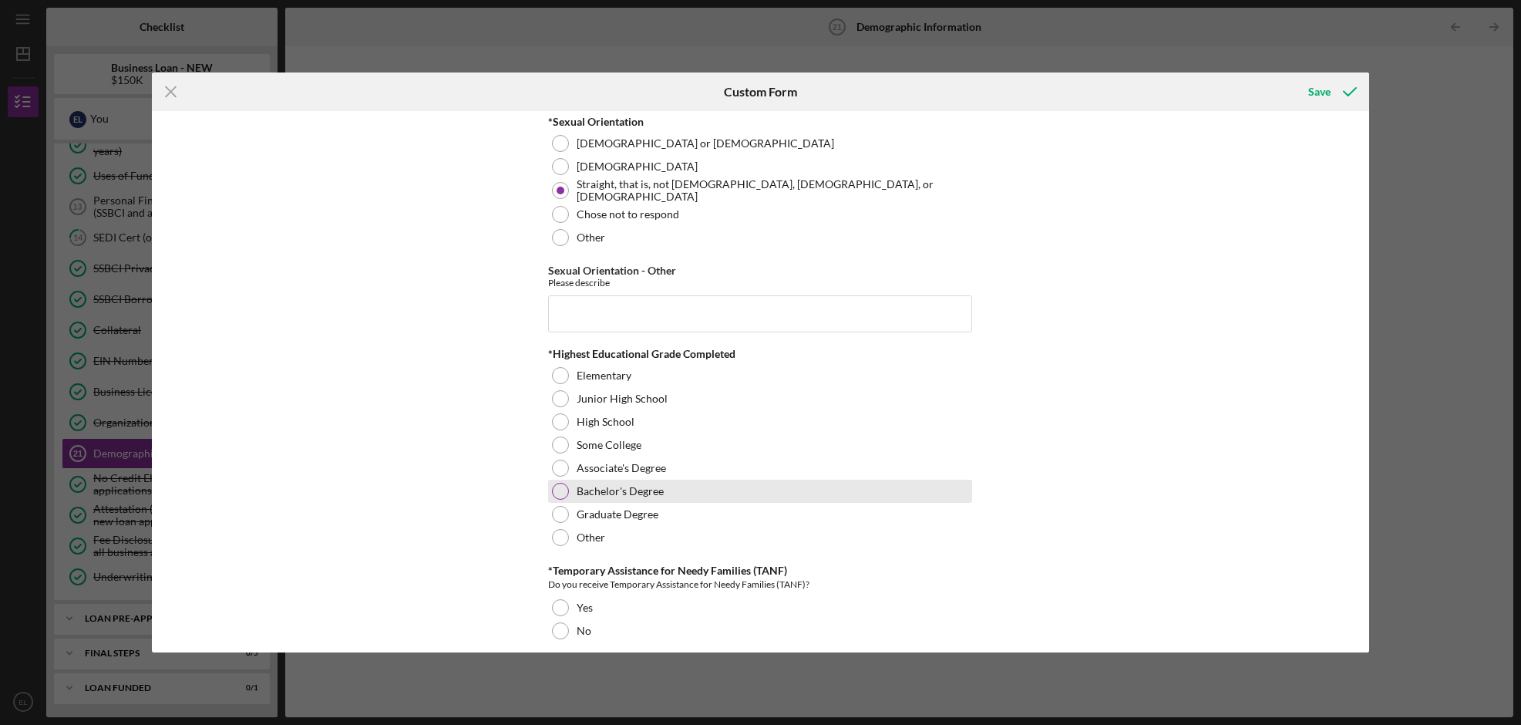
scroll to position [2030, 0]
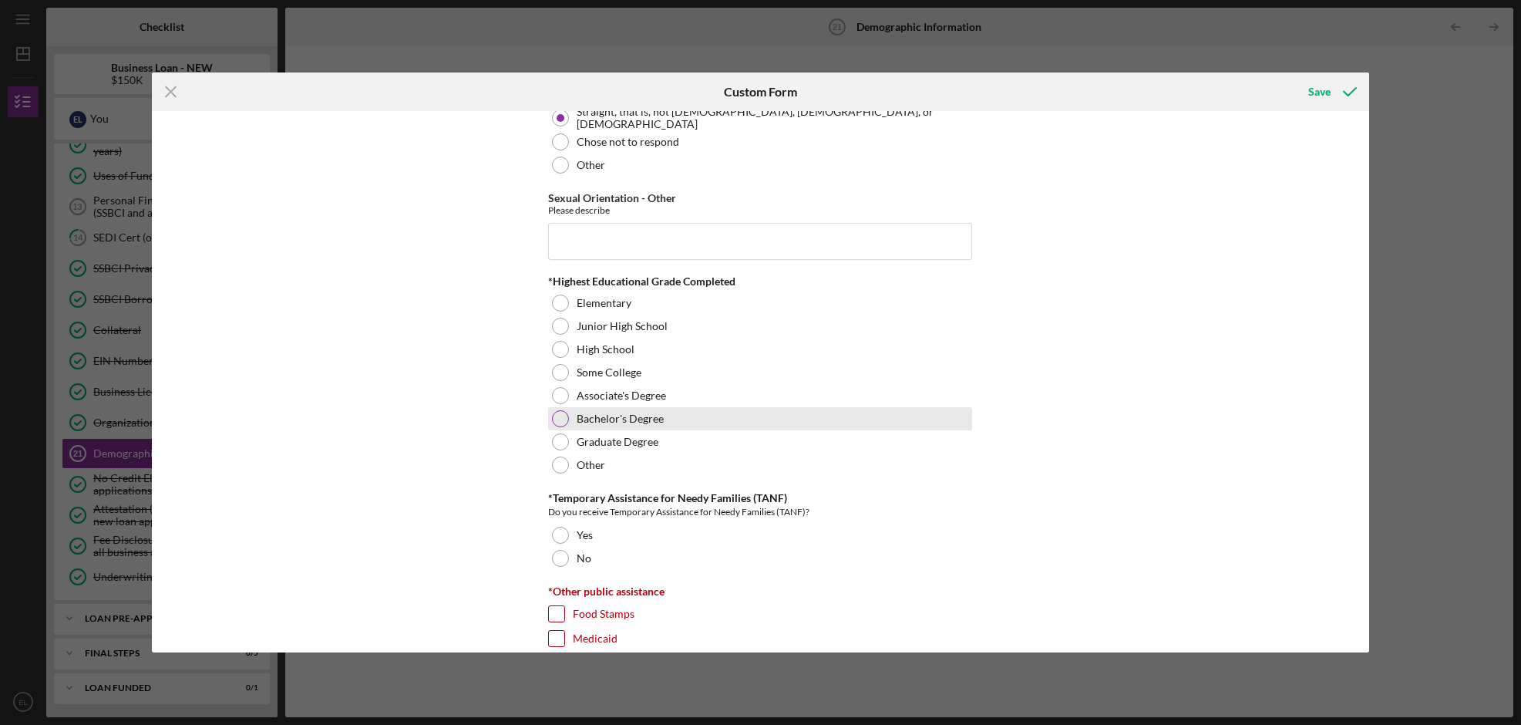
click at [696, 419] on div "Bachelor's Degree" at bounding box center [760, 418] width 424 height 23
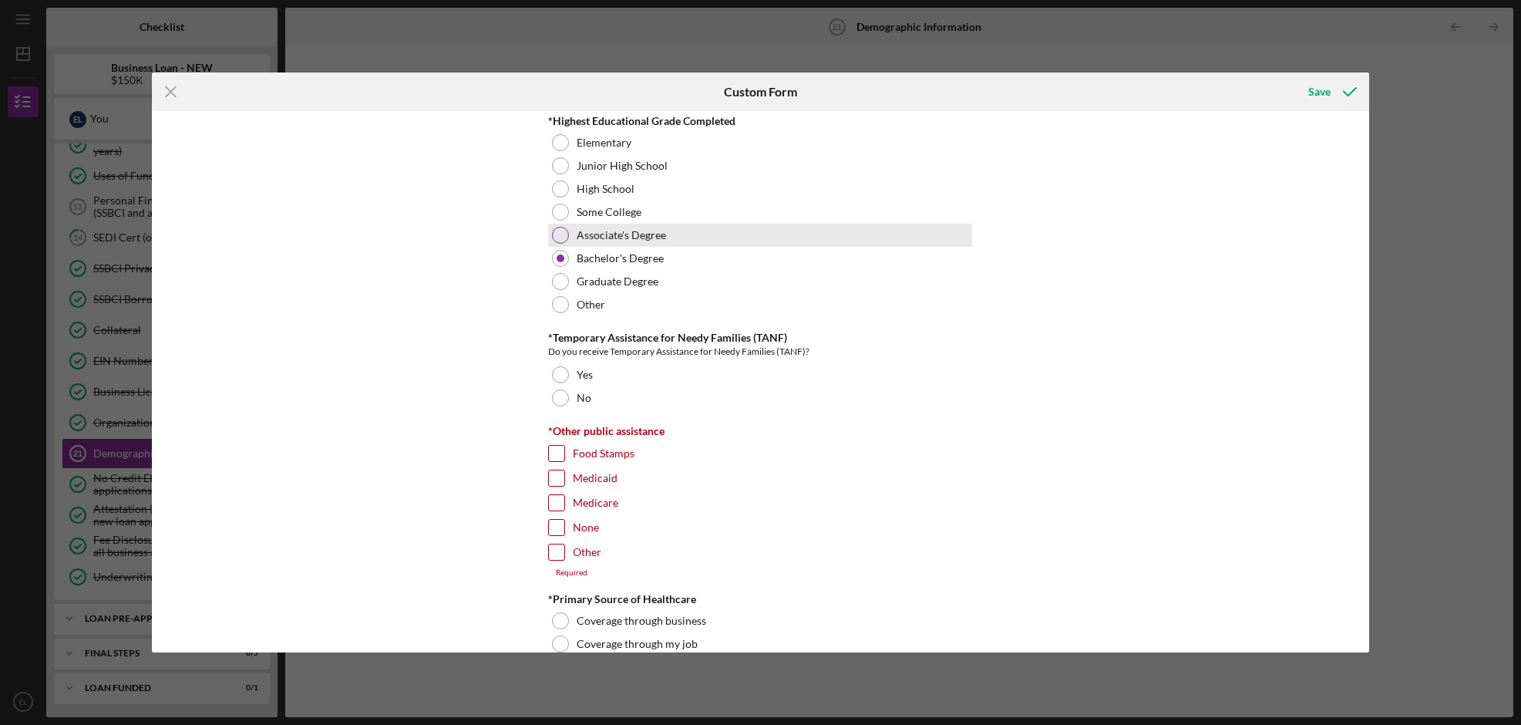
scroll to position [2230, 0]
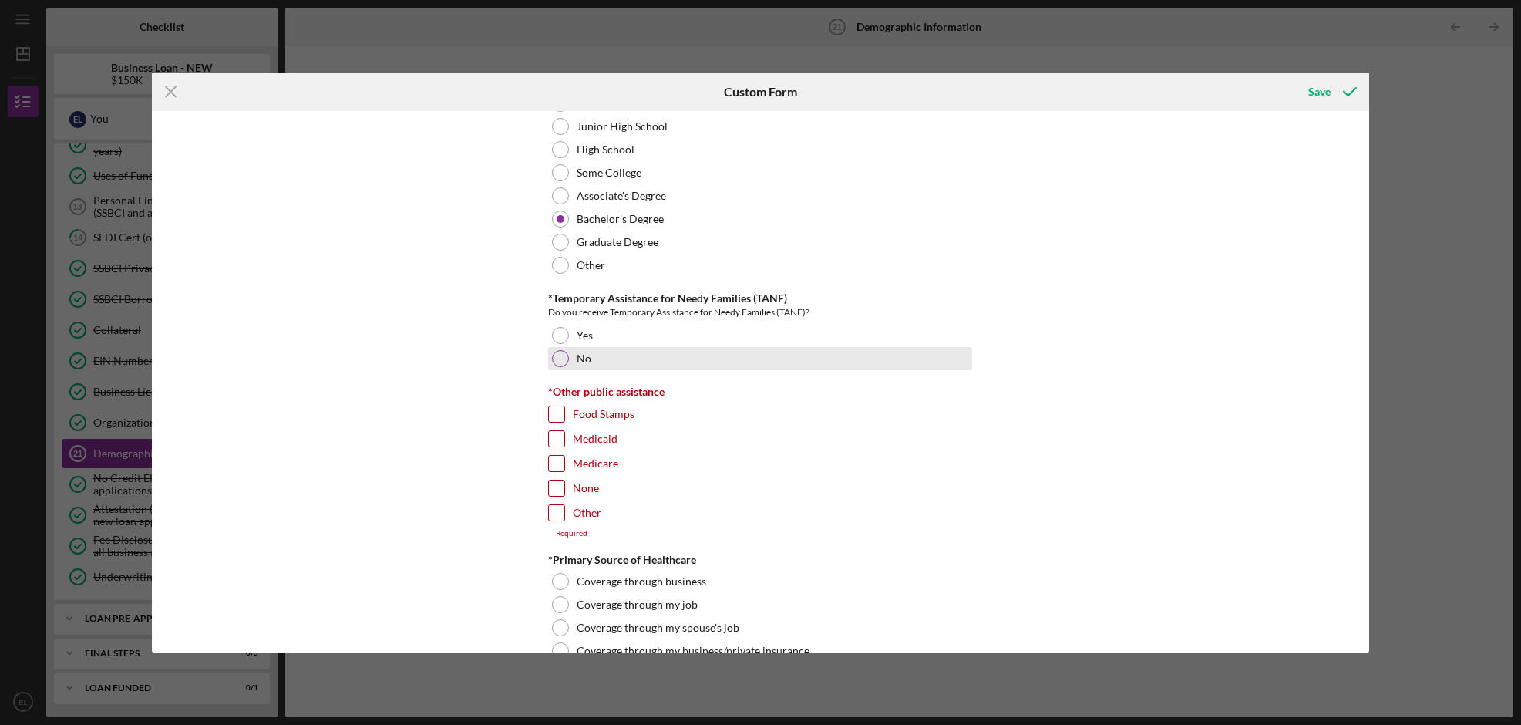
click at [683, 347] on div "No" at bounding box center [760, 358] width 424 height 23
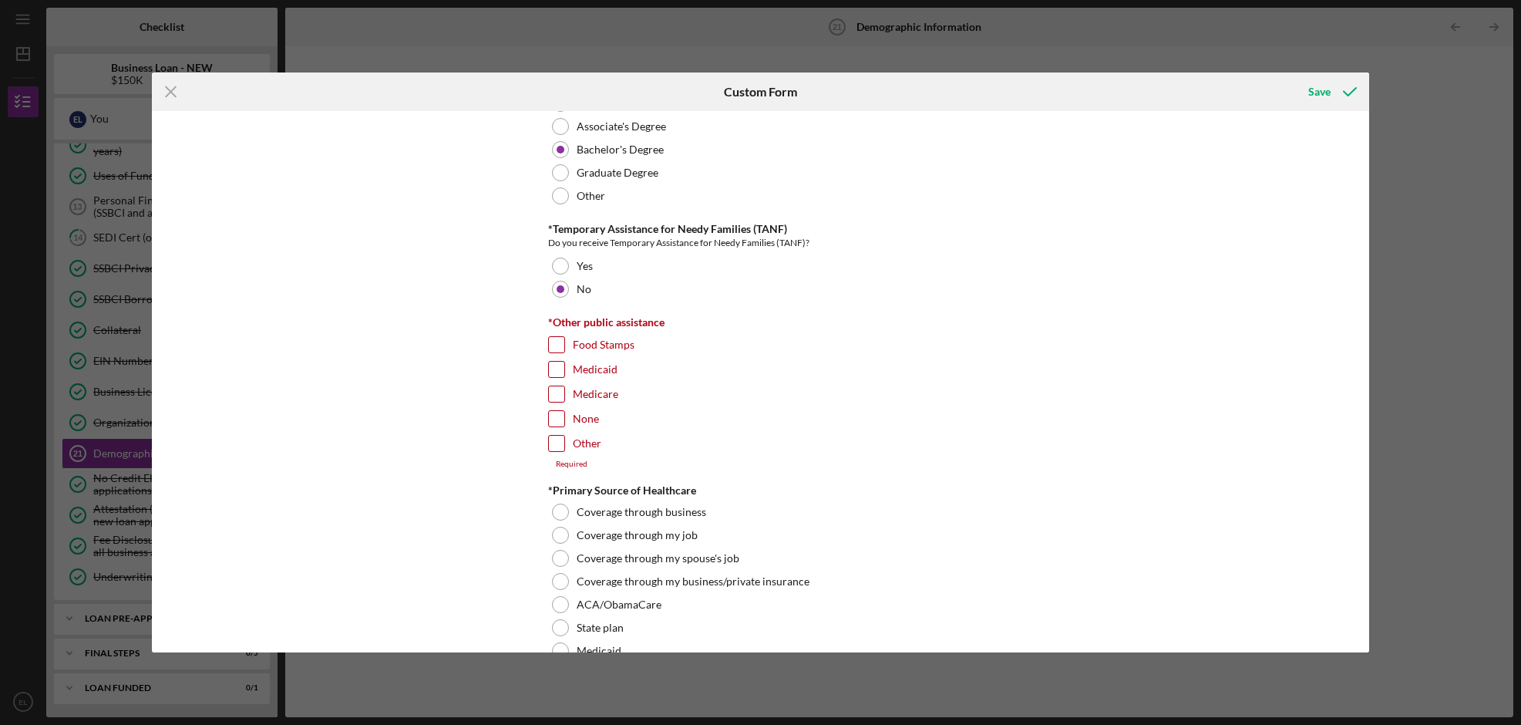
scroll to position [2303, 0]
drag, startPoint x: 558, startPoint y: 415, endPoint x: 573, endPoint y: 414, distance: 14.7
click at [559, 414] on input "None" at bounding box center [556, 415] width 15 height 15
checkbox input "true"
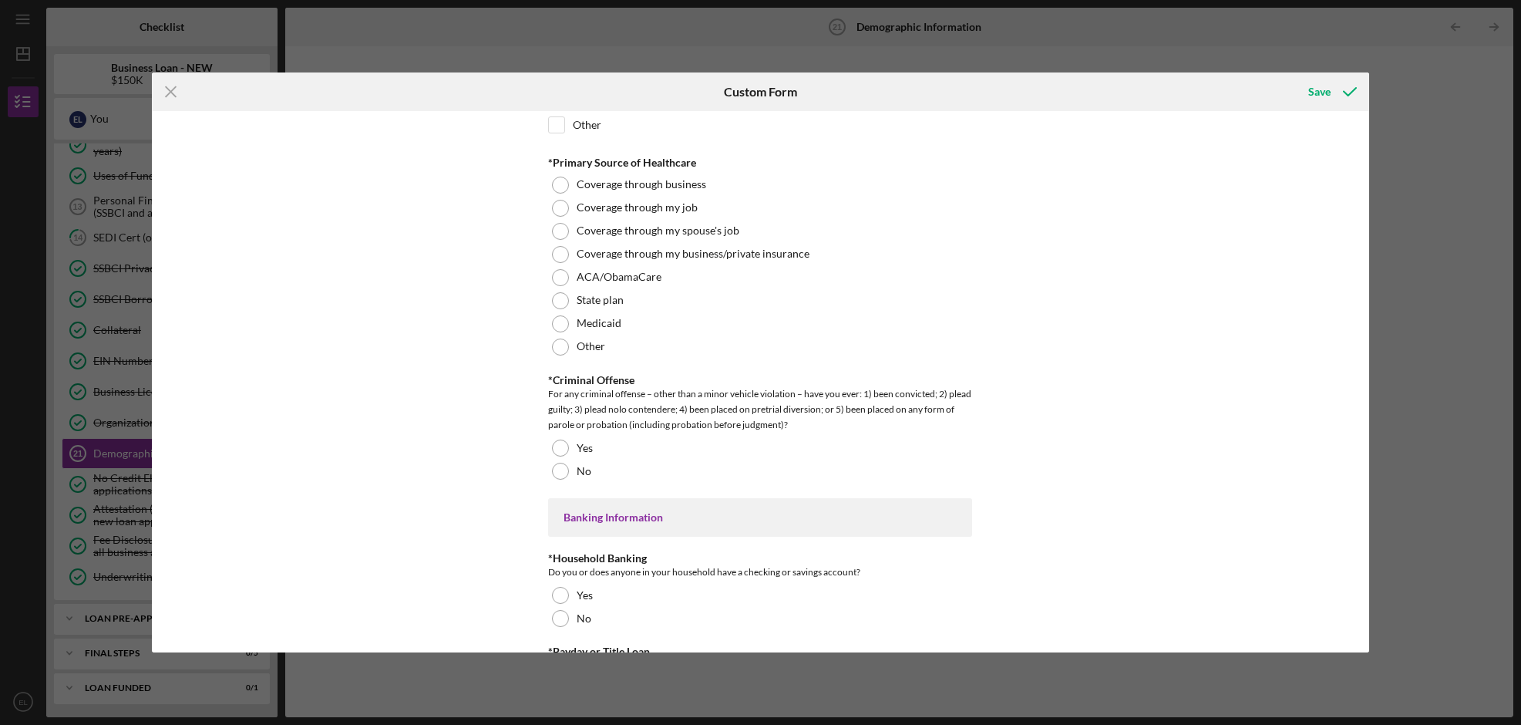
scroll to position [2629, 0]
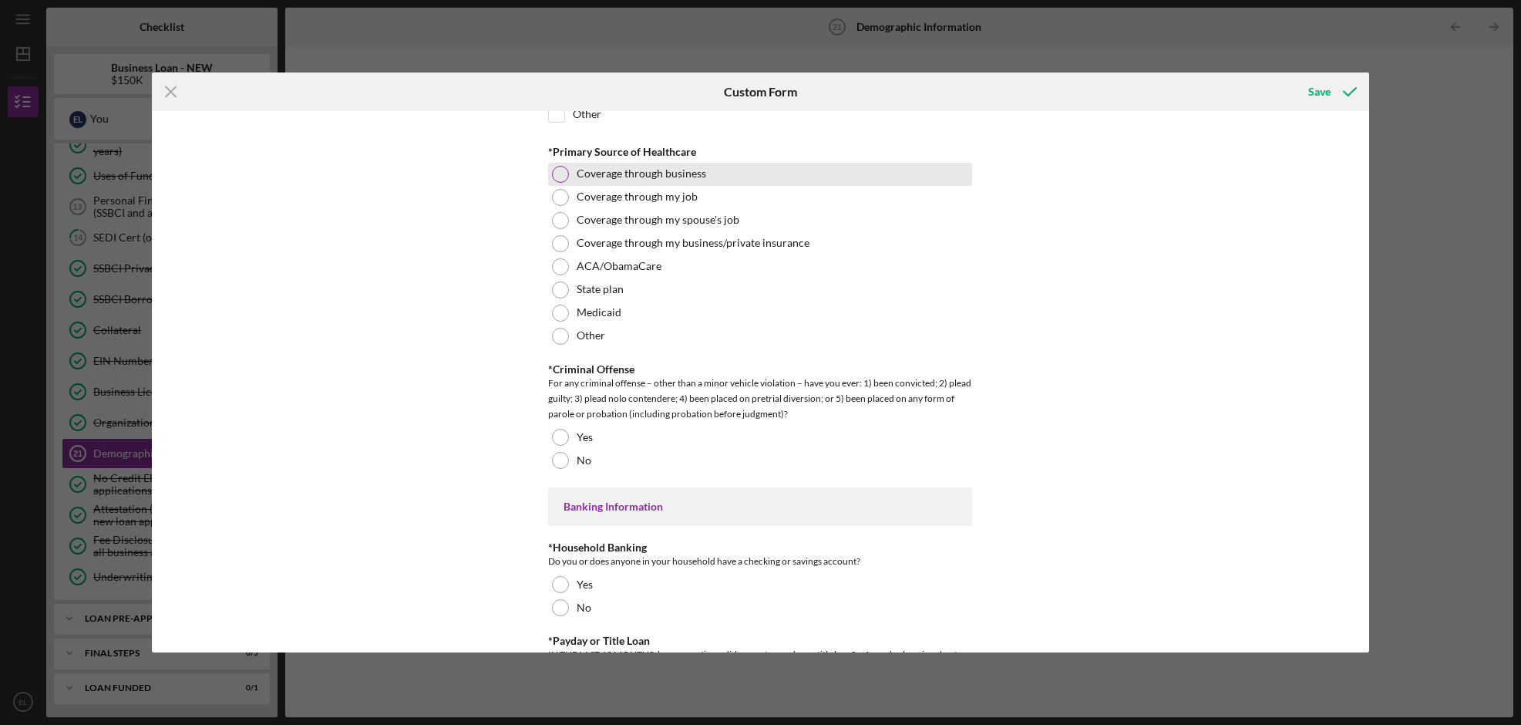
click at [578, 174] on label "Coverage through business" at bounding box center [642, 173] width 130 height 12
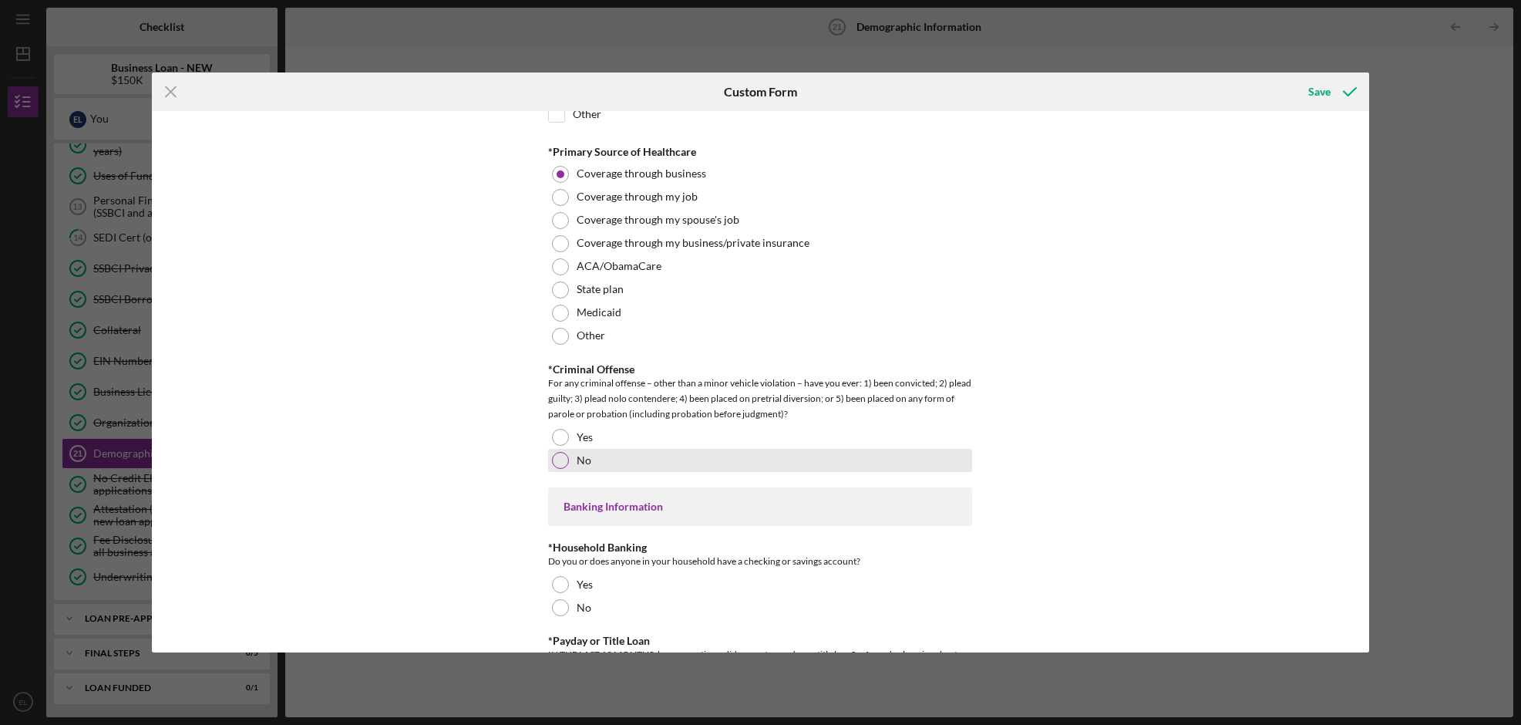
drag, startPoint x: 561, startPoint y: 463, endPoint x: 692, endPoint y: 456, distance: 132.0
click at [561, 462] on div at bounding box center [560, 460] width 17 height 17
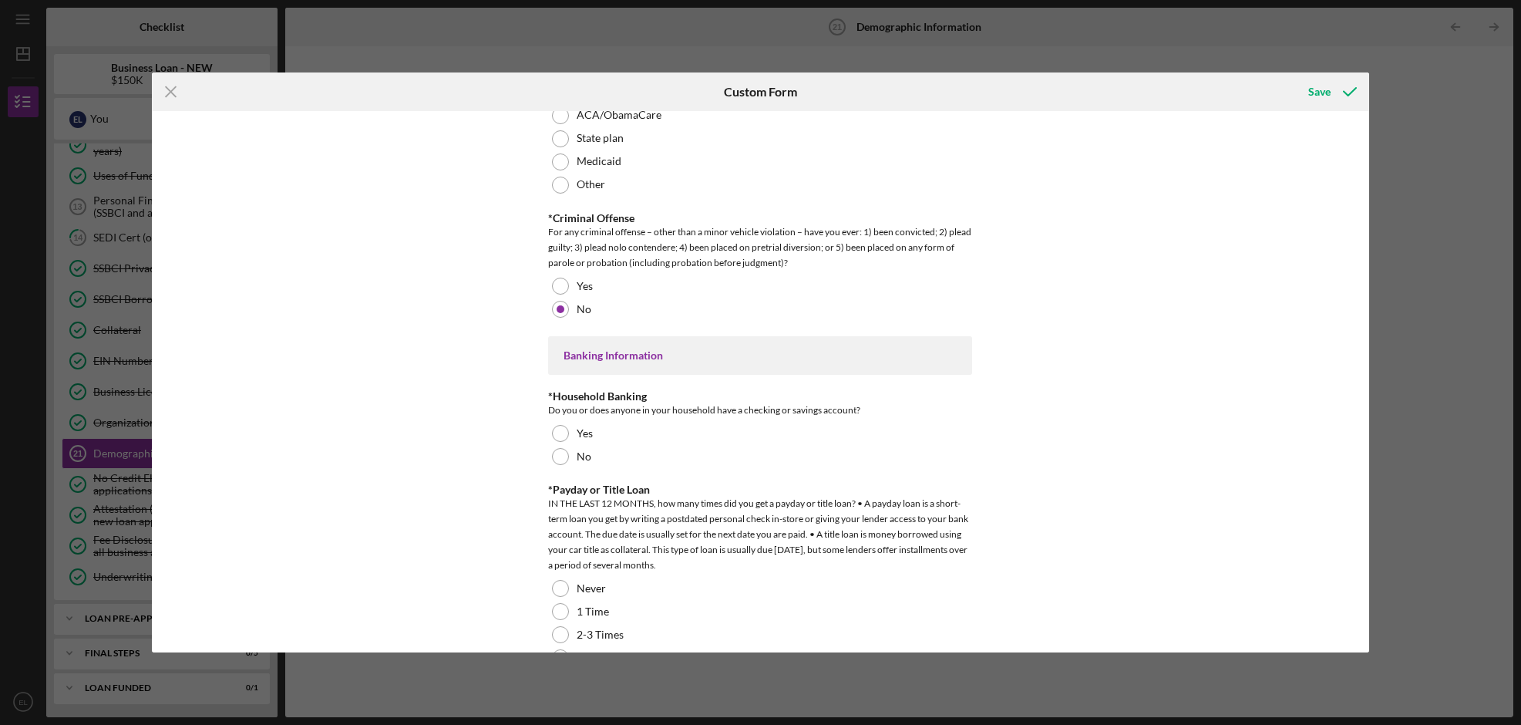
scroll to position [2815, 0]
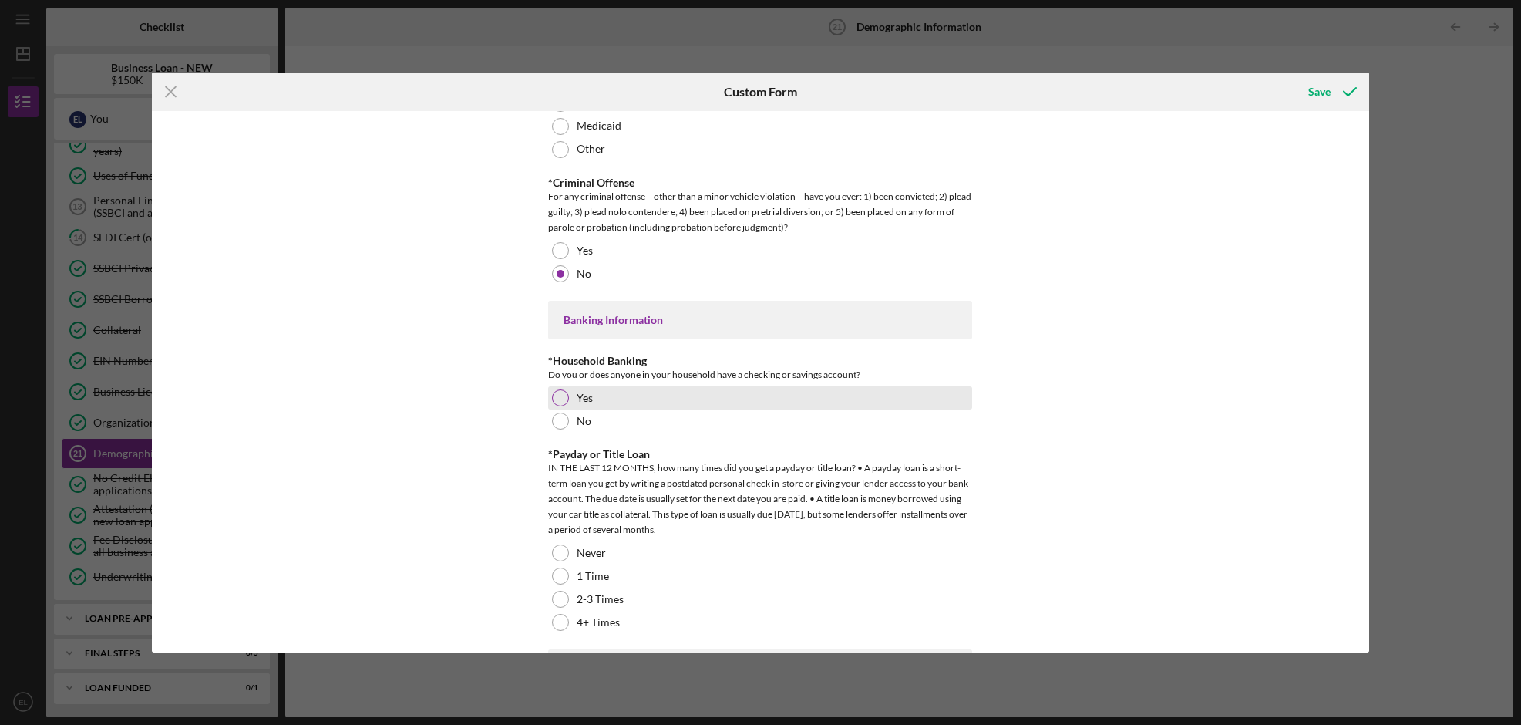
click at [568, 388] on div "Yes" at bounding box center [760, 397] width 424 height 23
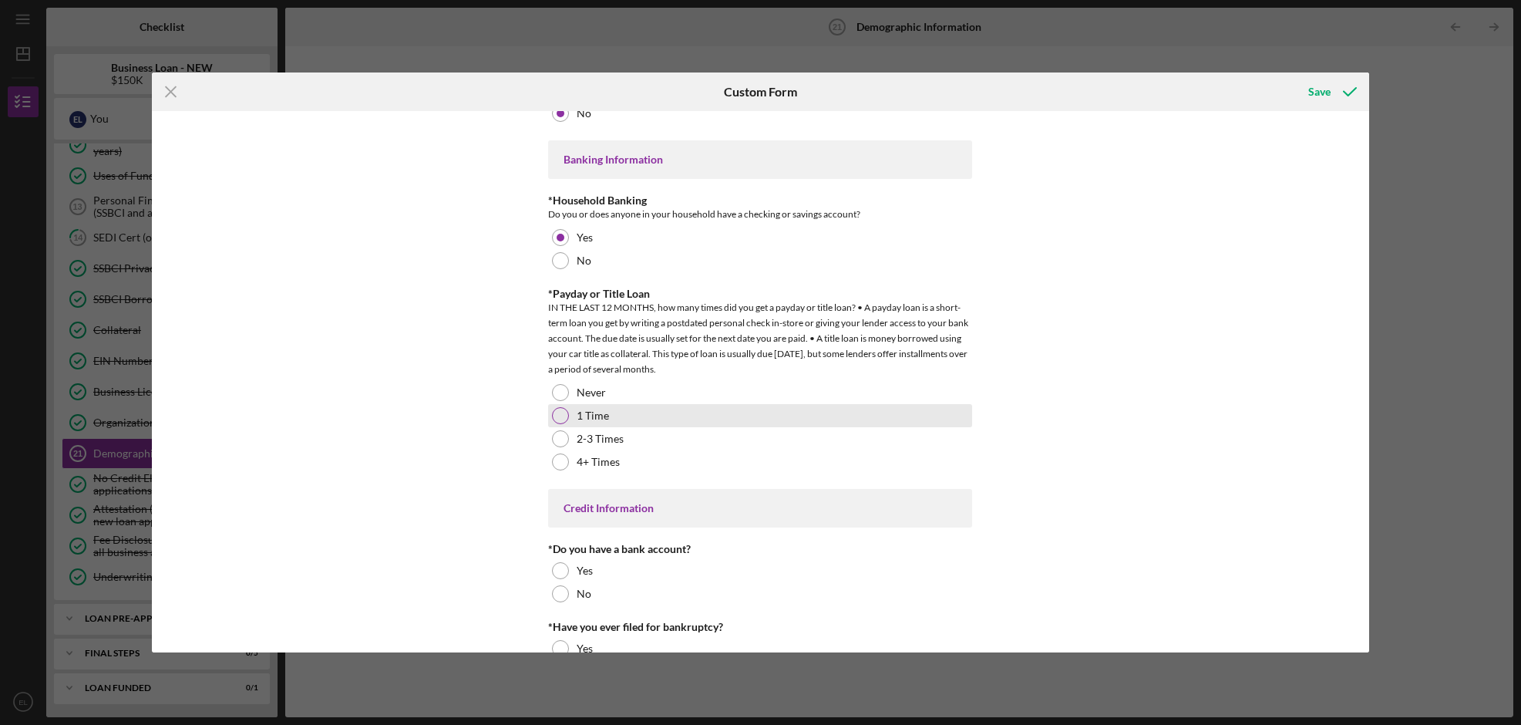
scroll to position [3028, 0]
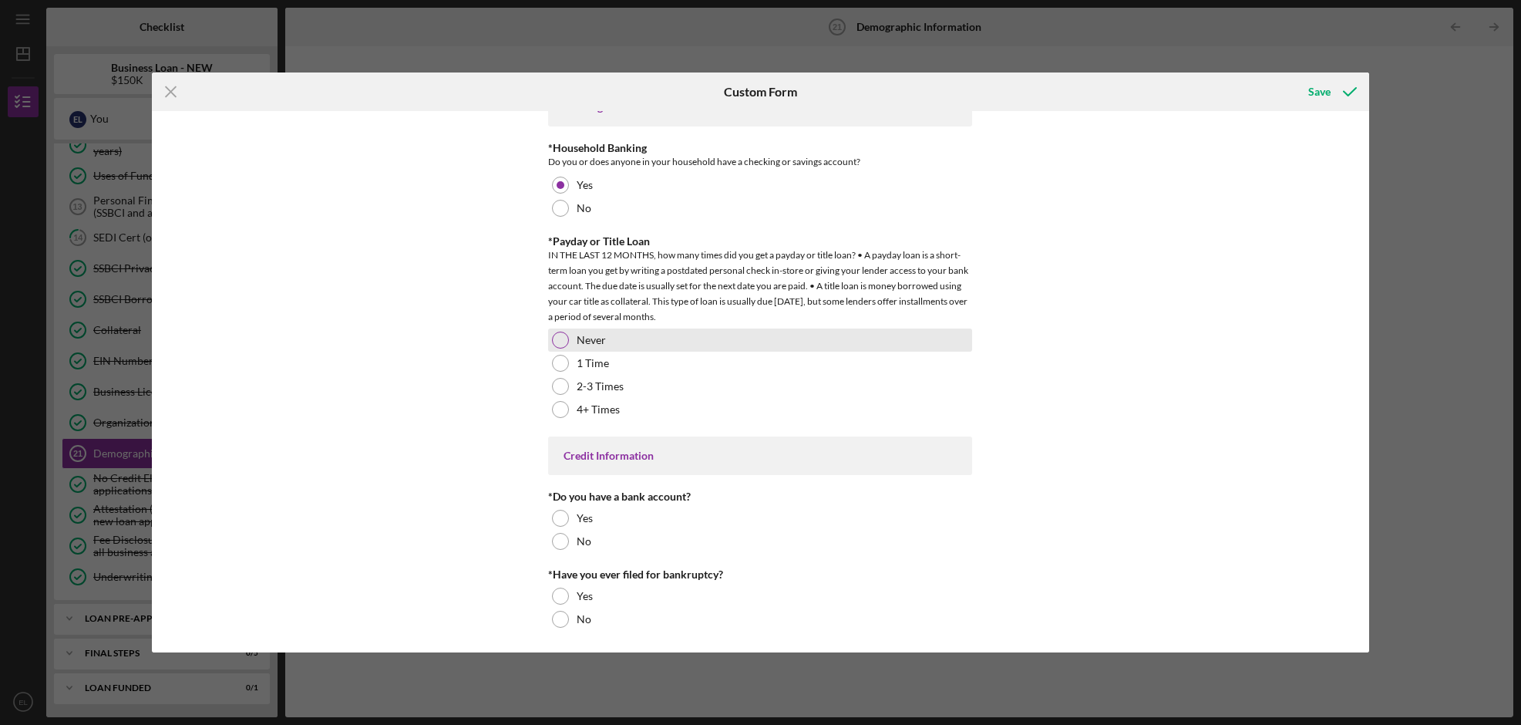
click at [595, 329] on div "Never" at bounding box center [760, 340] width 424 height 23
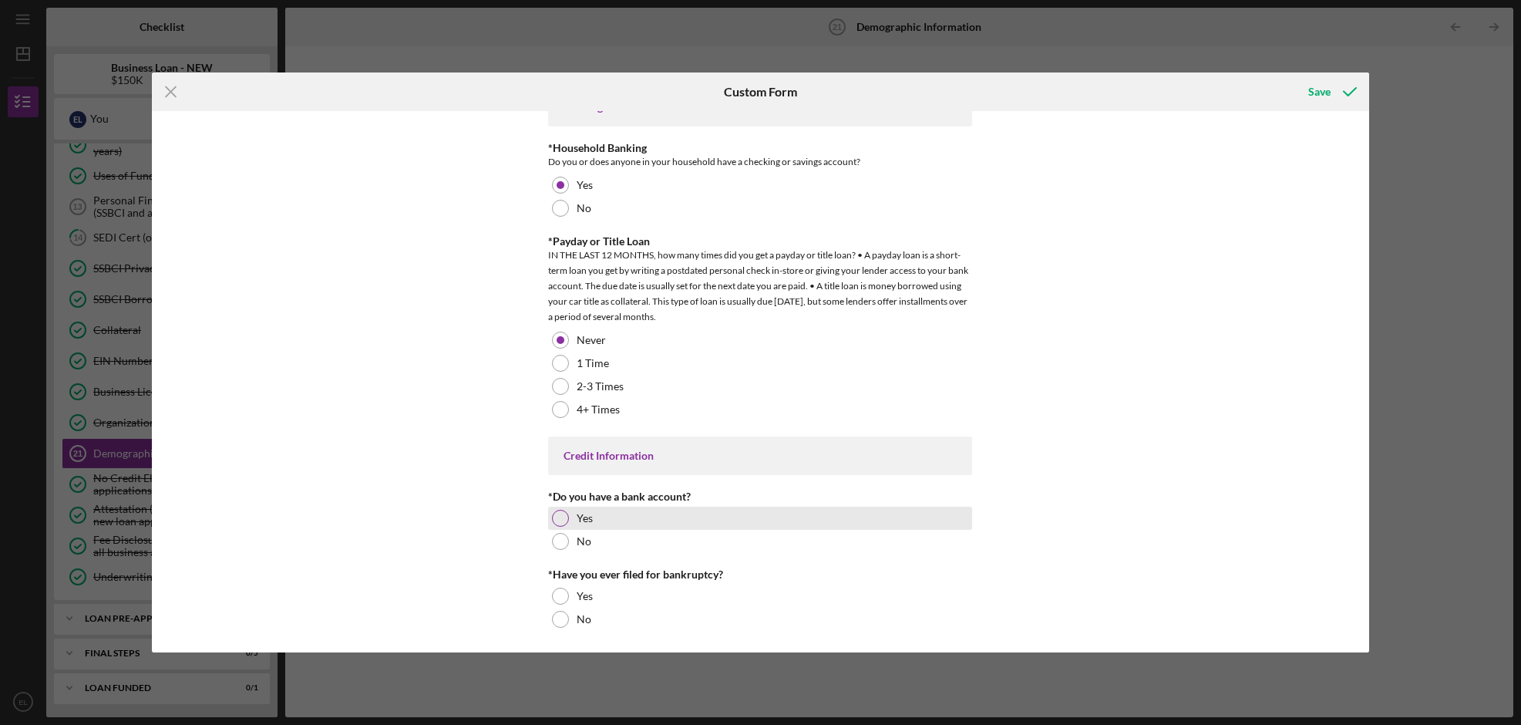
click at [647, 510] on div "Yes" at bounding box center [760, 518] width 424 height 23
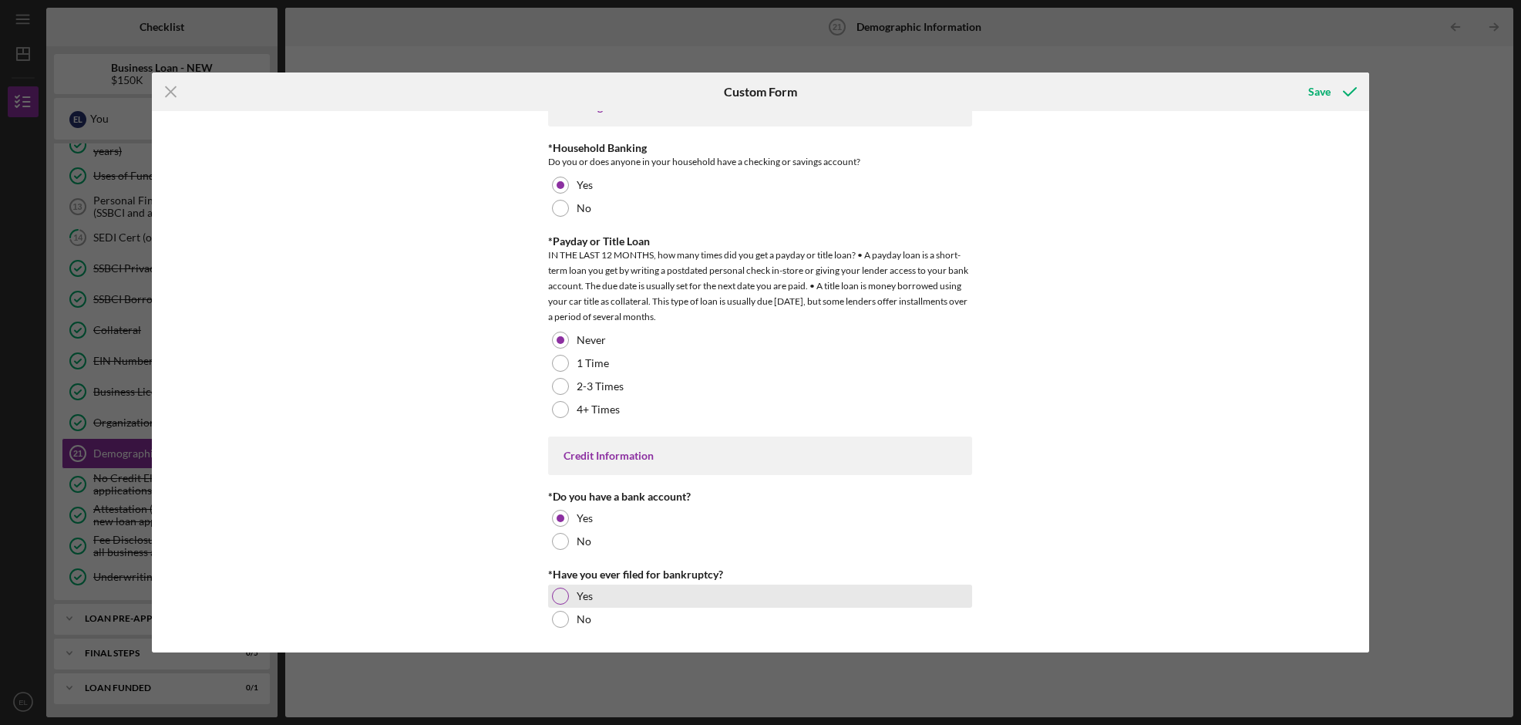
click at [612, 593] on div "Yes" at bounding box center [760, 596] width 424 height 23
click at [1321, 92] on div "Save" at bounding box center [1320, 91] width 22 height 31
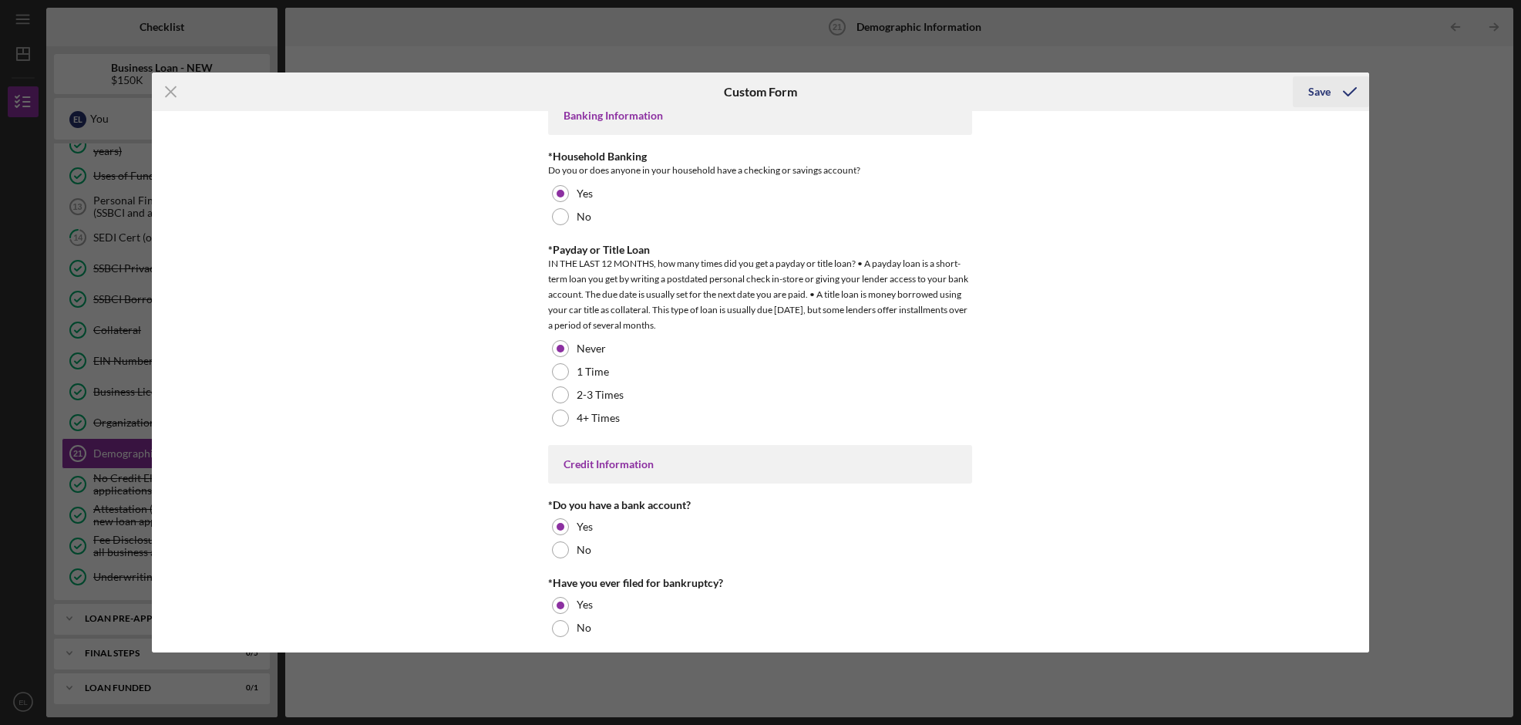
scroll to position [3037, 0]
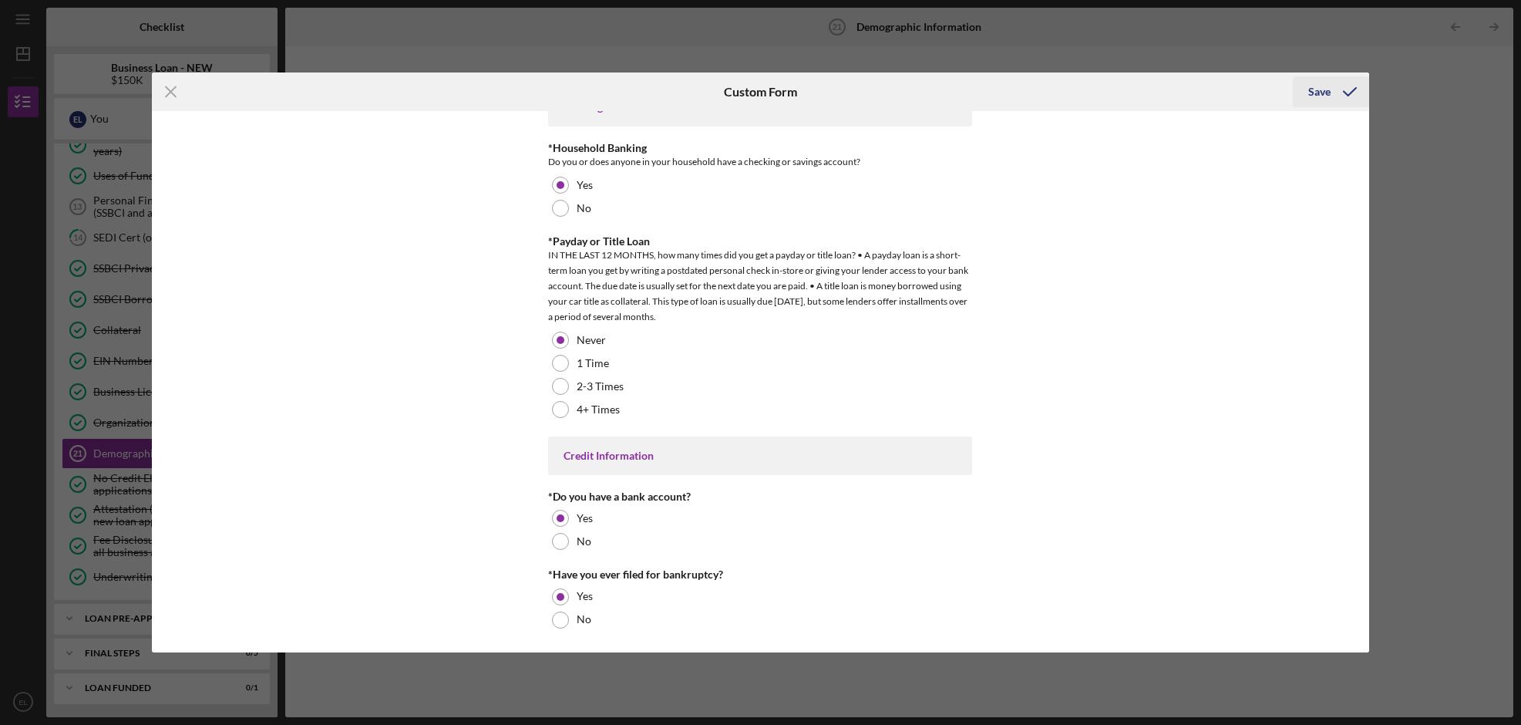
click at [1348, 88] on icon "submit" at bounding box center [1350, 91] width 39 height 39
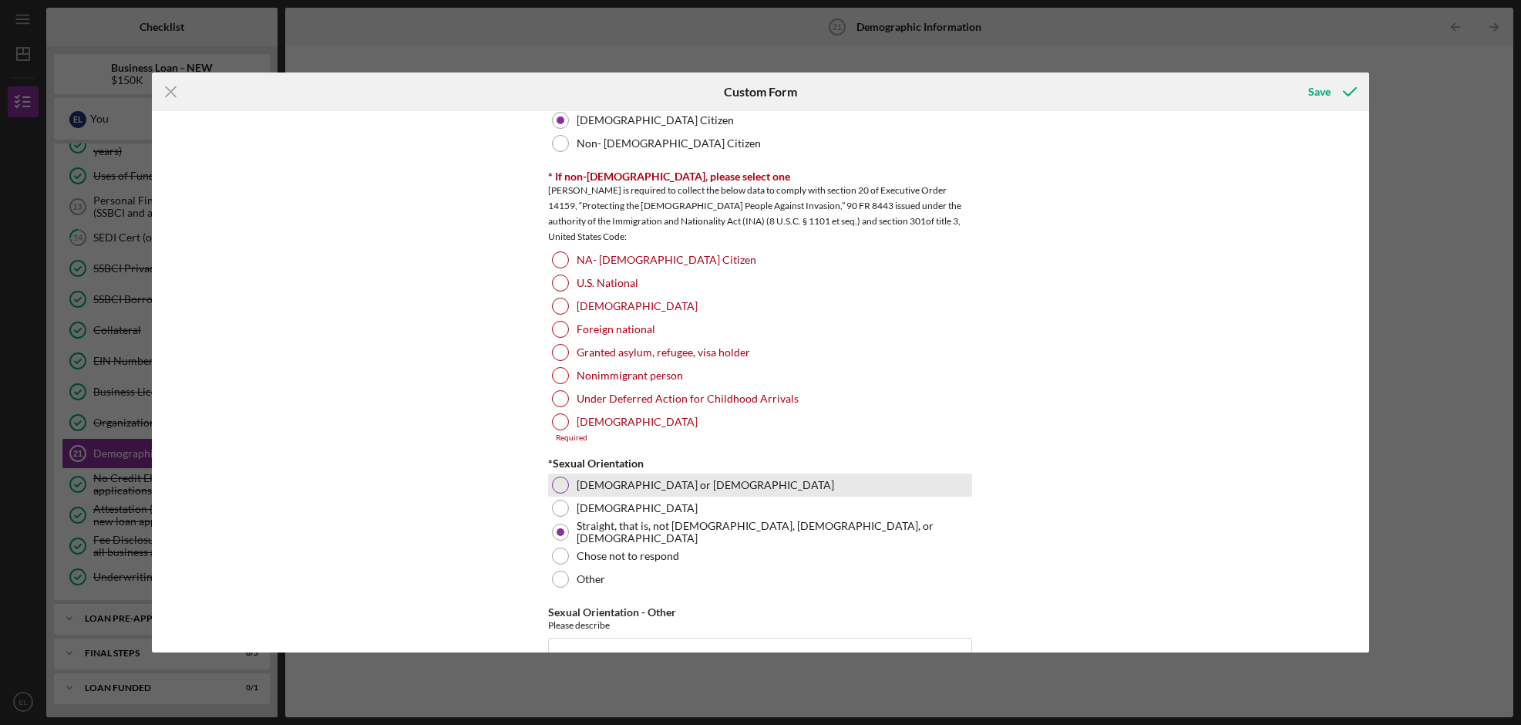
scroll to position [1620, 0]
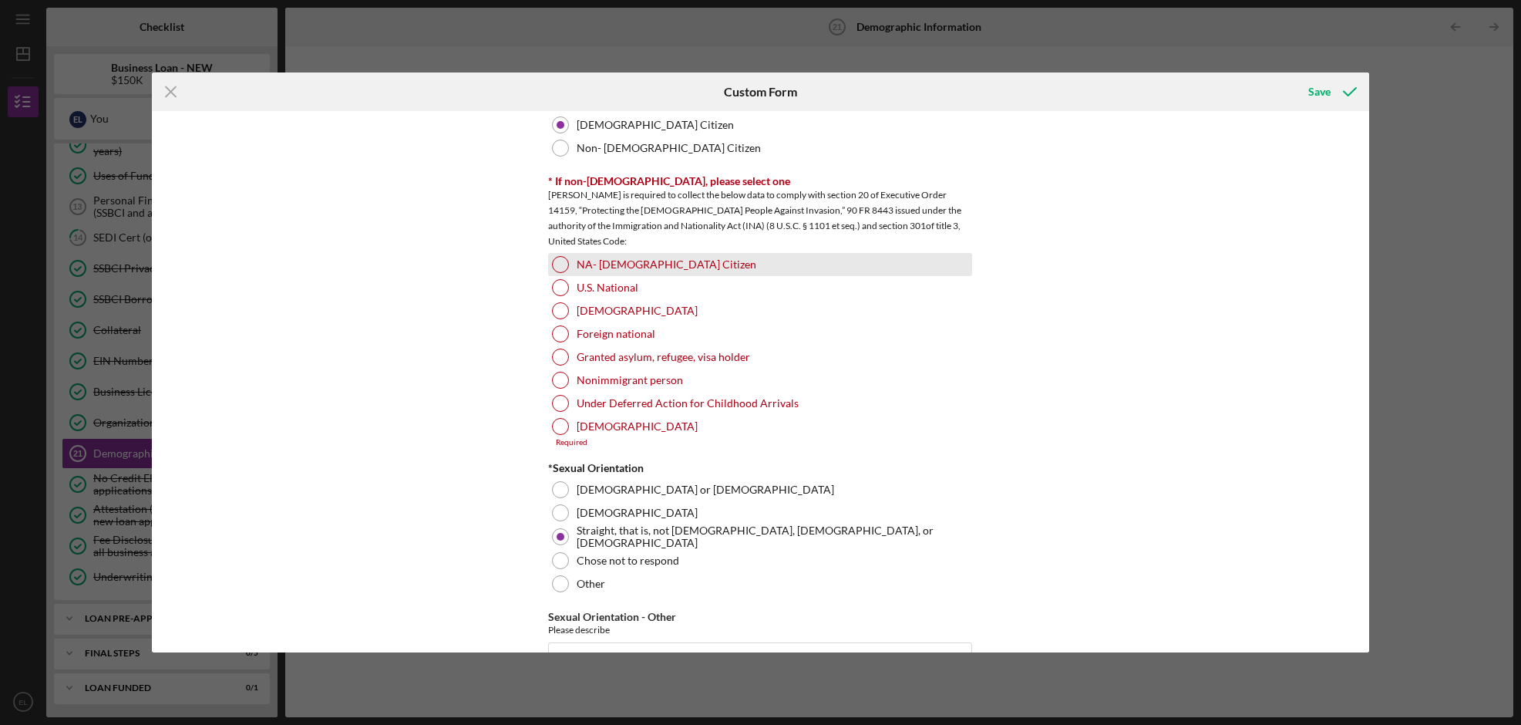
click at [653, 261] on div "NA- [DEMOGRAPHIC_DATA] Citizen" at bounding box center [760, 264] width 424 height 23
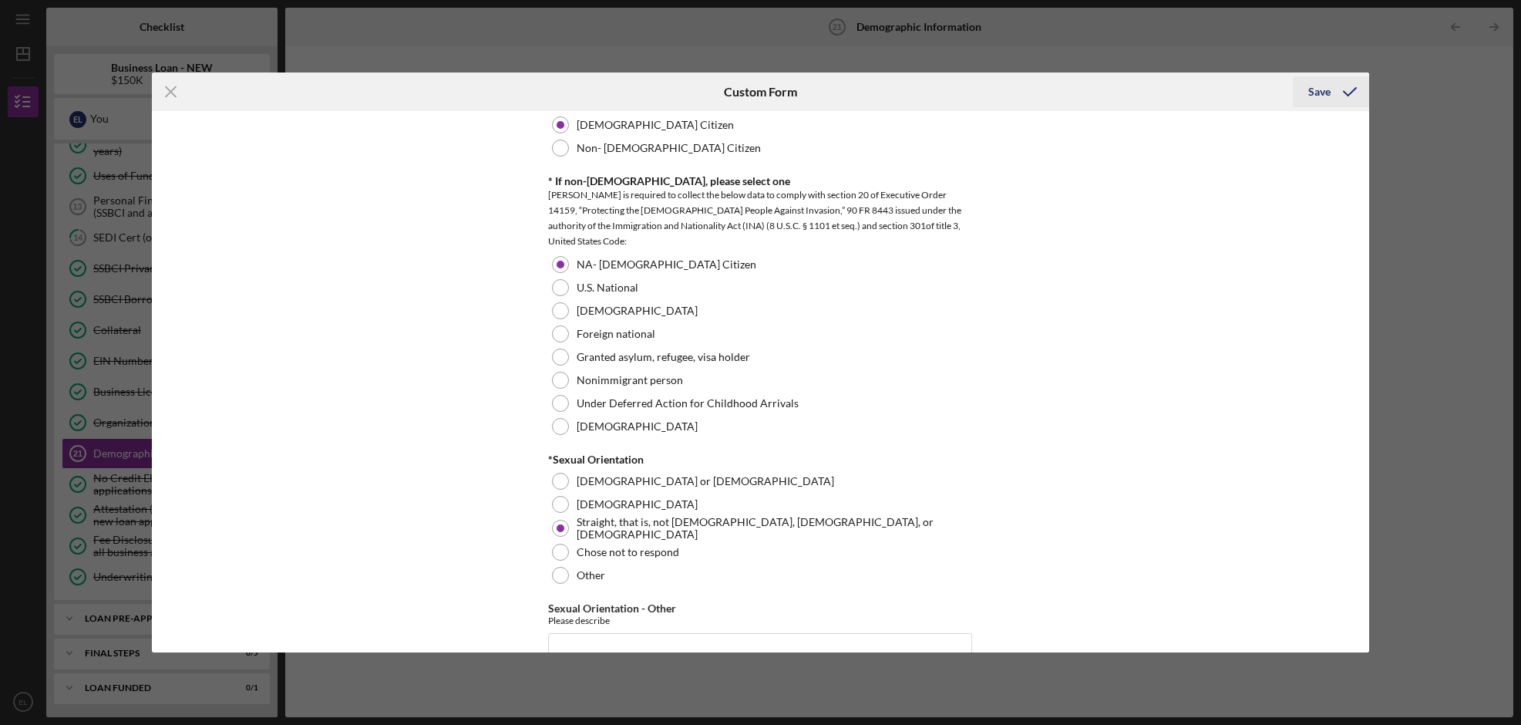
click at [1331, 93] on icon "submit" at bounding box center [1350, 91] width 39 height 39
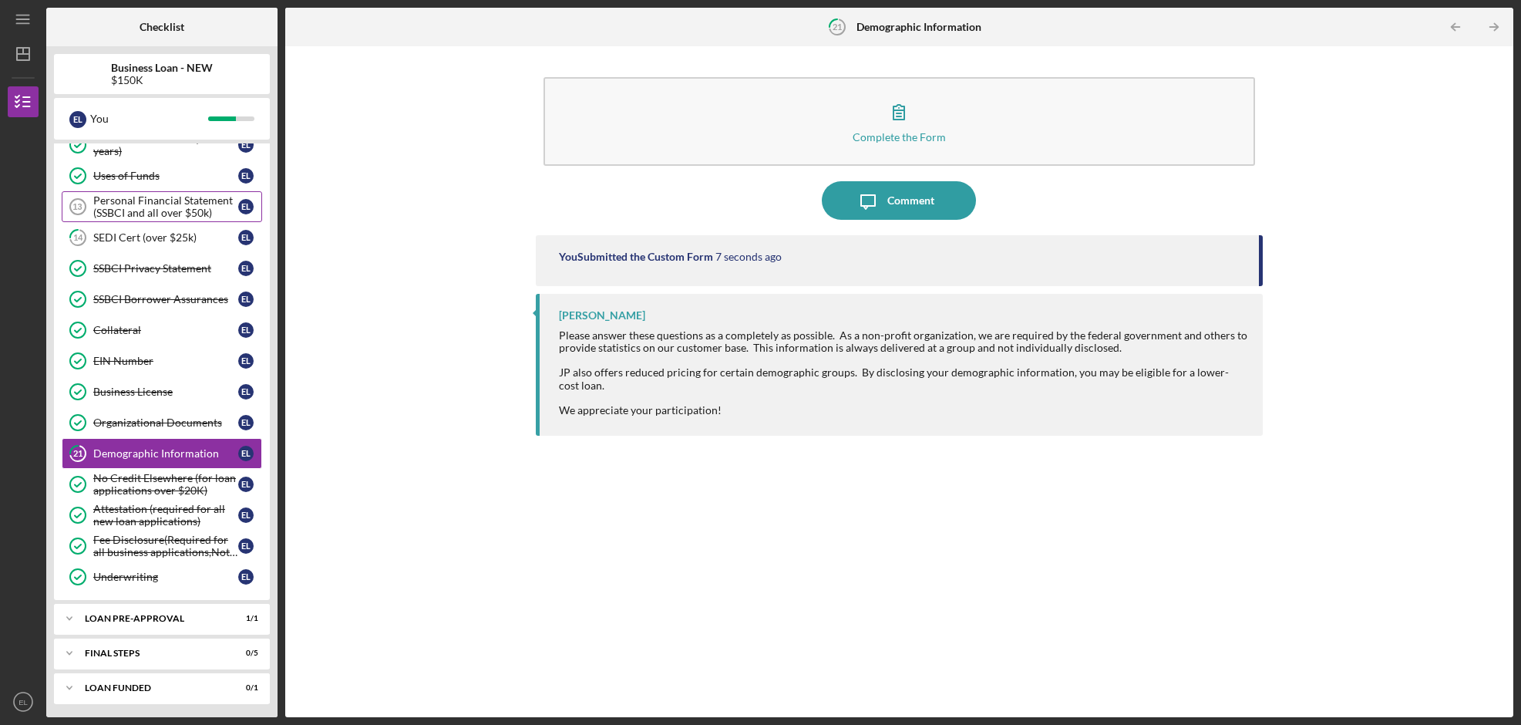
click at [126, 208] on div "Personal Financial Statement (SSBCI and all over $50k)" at bounding box center [165, 206] width 145 height 25
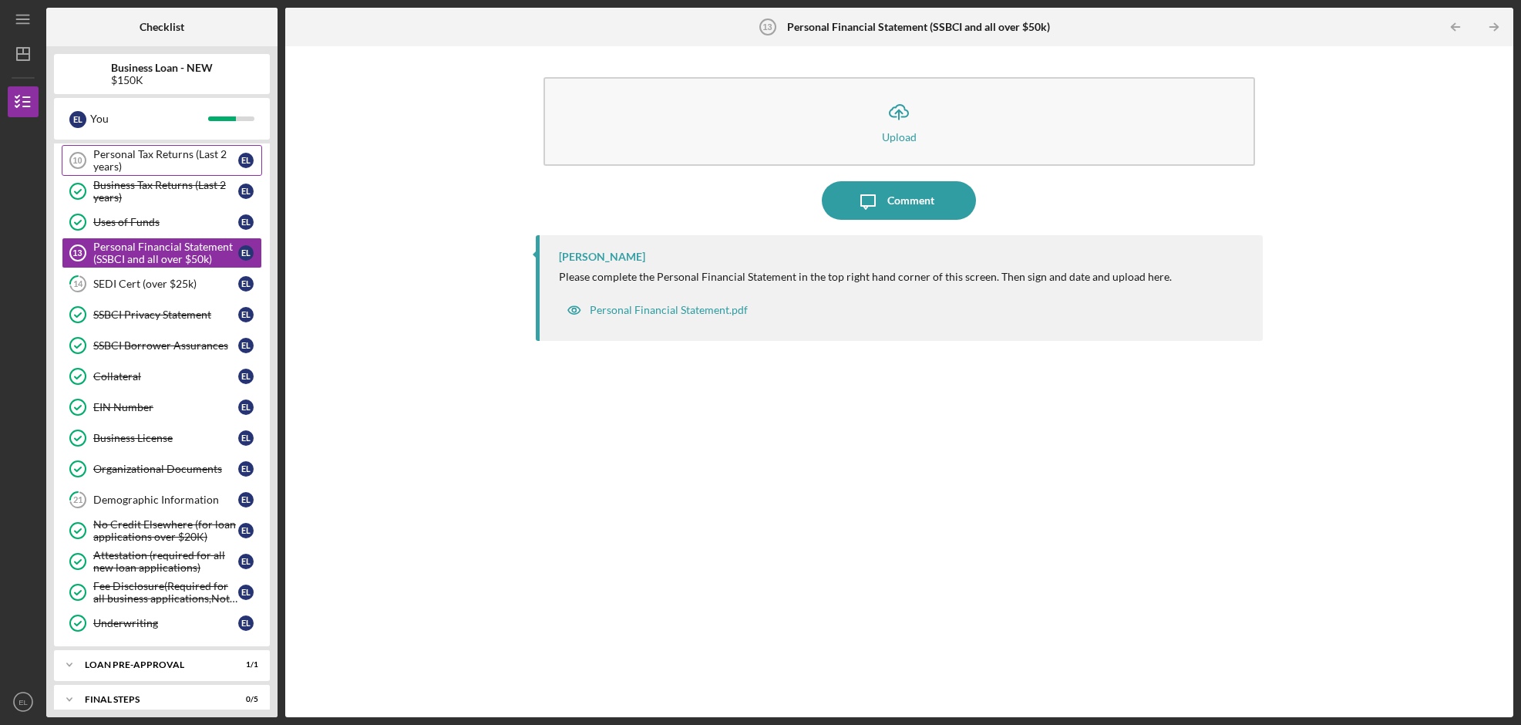
scroll to position [473, 0]
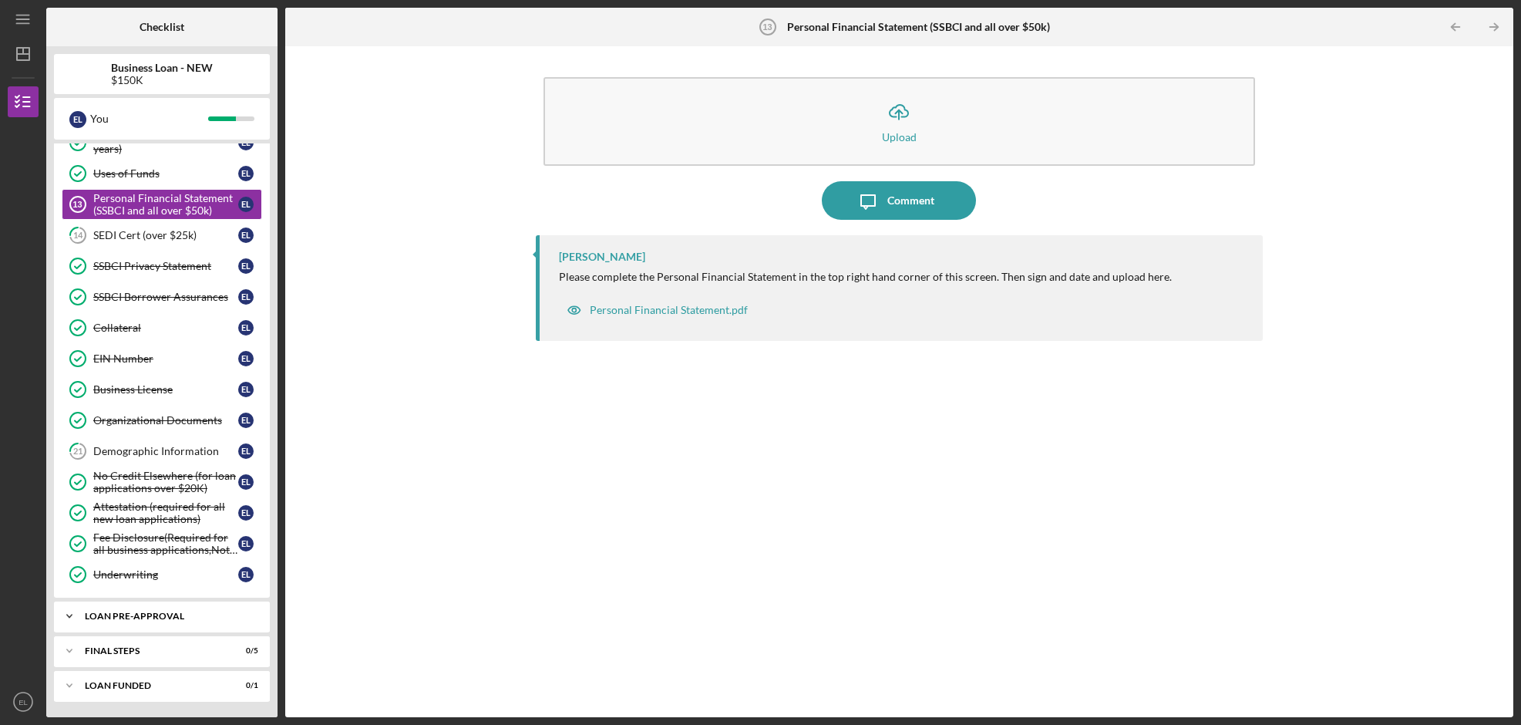
click at [129, 628] on div "Icon/Expander LOAN PRE-APPROVAL 1 / 1" at bounding box center [162, 616] width 216 height 31
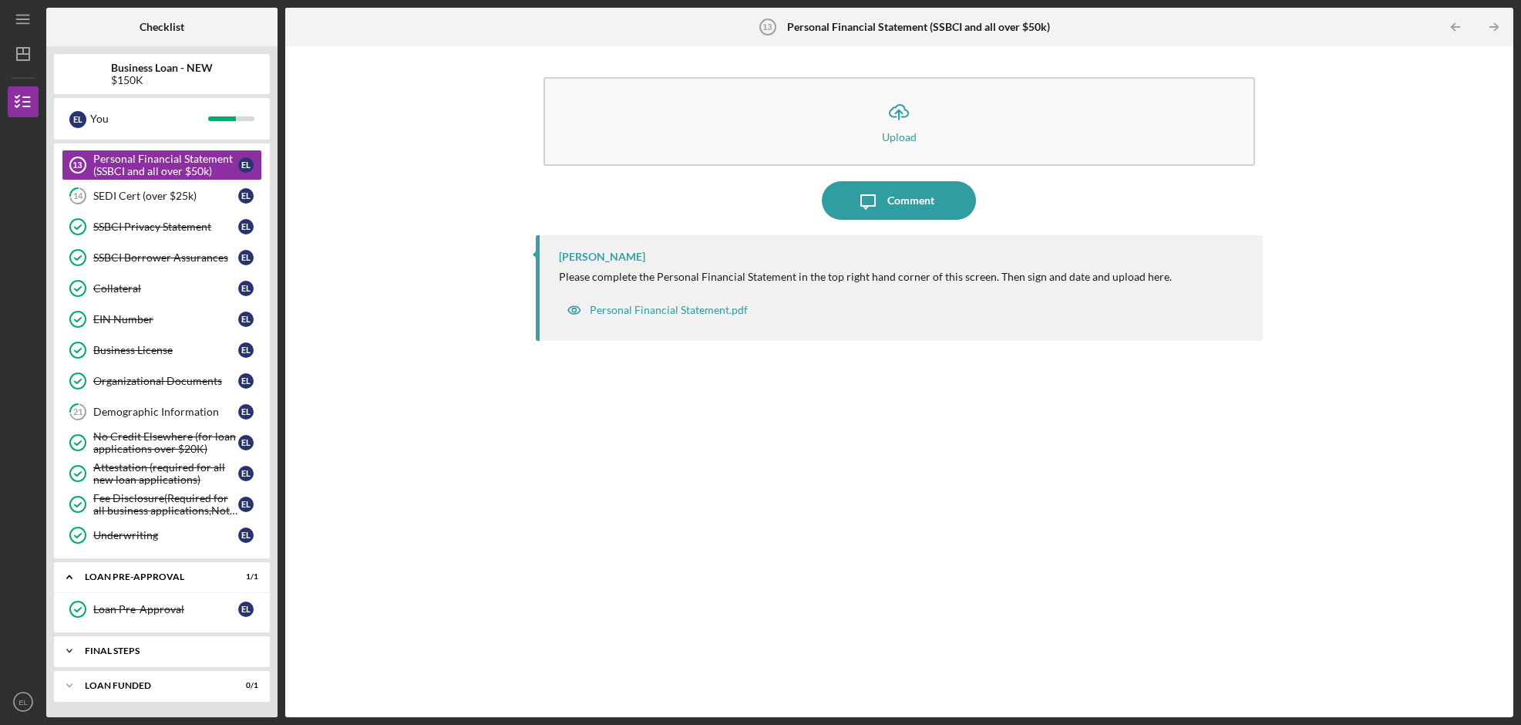
click at [143, 652] on div "FINAL STEPS" at bounding box center [168, 650] width 166 height 9
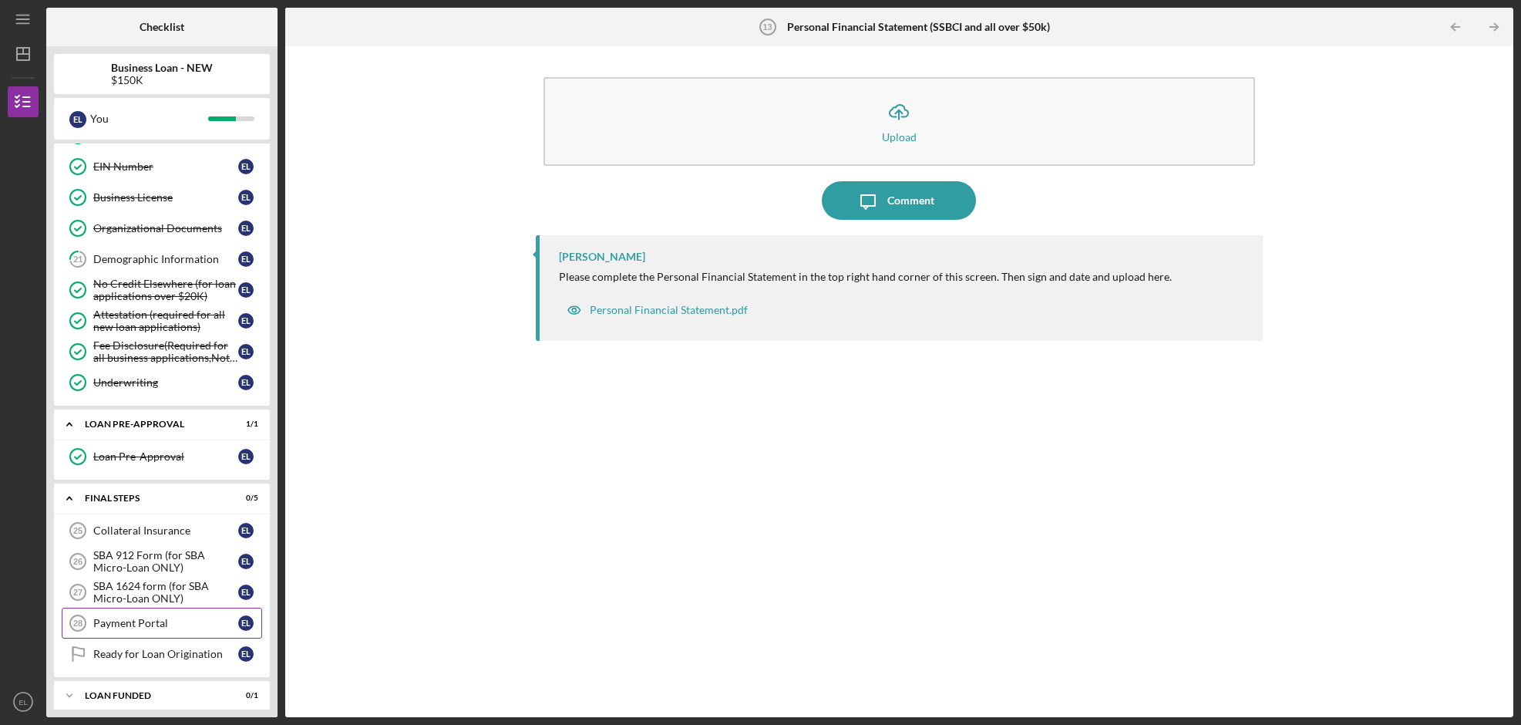
scroll to position [676, 0]
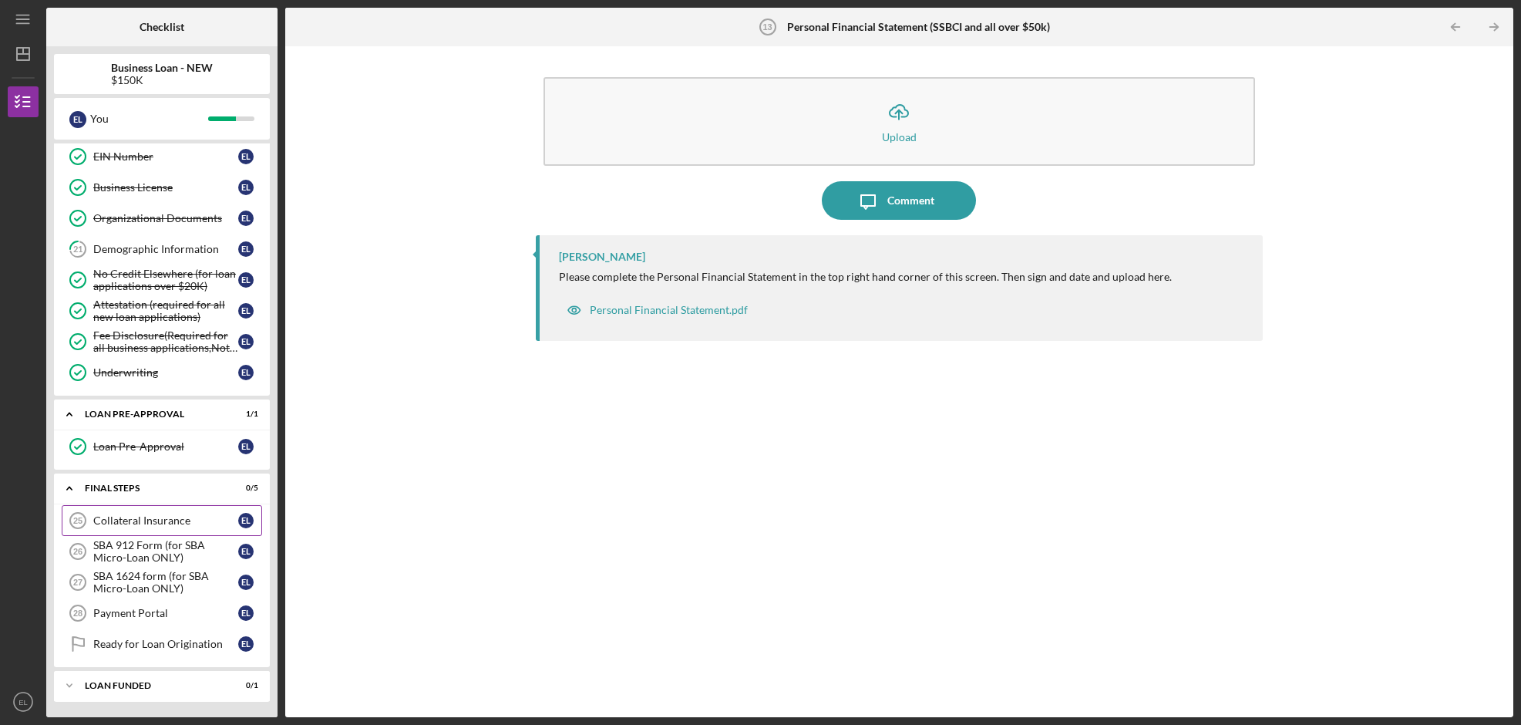
click at [154, 516] on div "Collateral Insurance" at bounding box center [165, 520] width 145 height 12
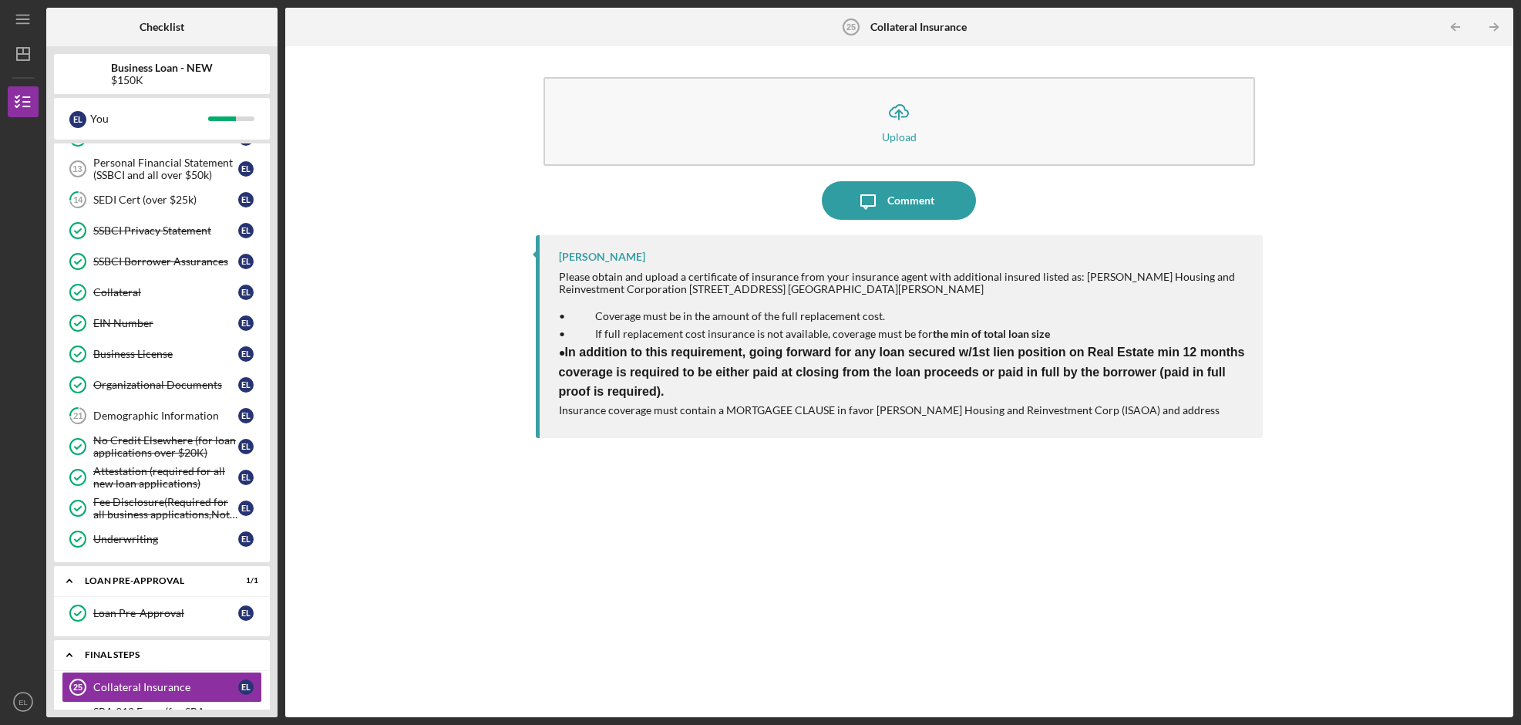
scroll to position [507, 0]
